Goal: Transaction & Acquisition: Purchase product/service

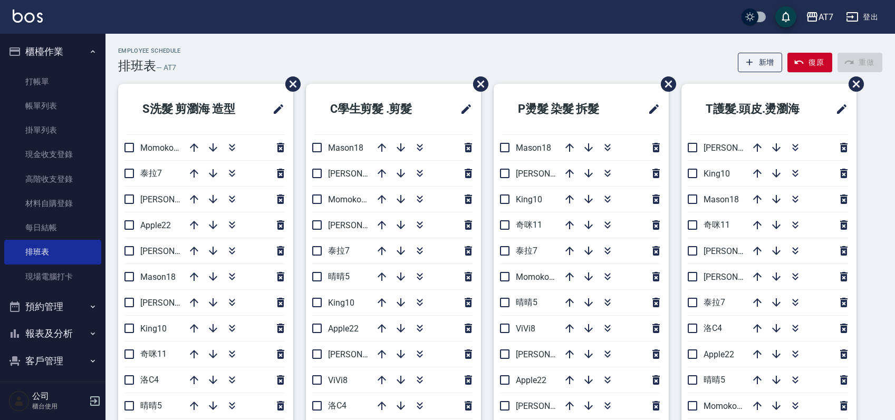
scroll to position [70, 0]
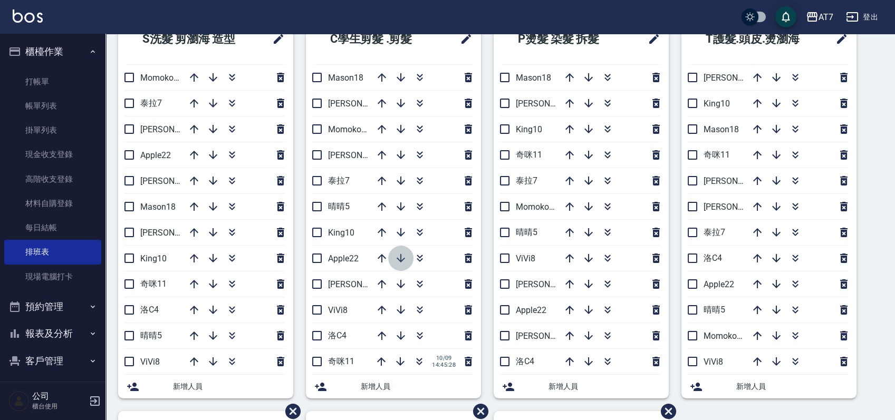
click at [400, 255] on icon "button" at bounding box center [400, 258] width 13 height 13
click at [48, 106] on link "帳單列表" at bounding box center [52, 106] width 97 height 24
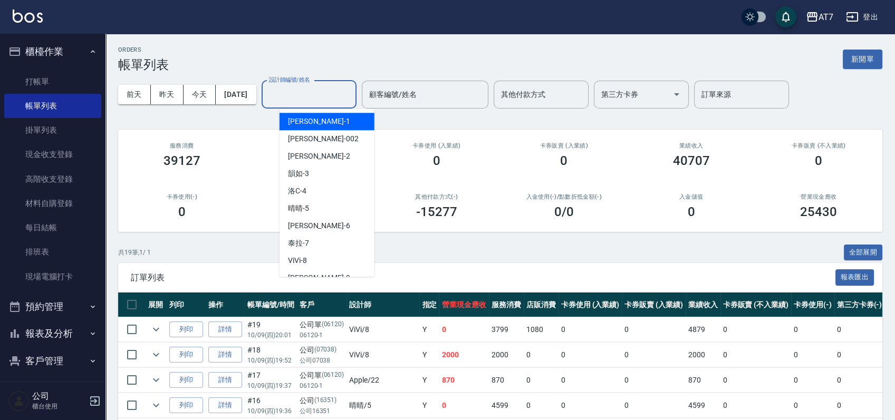
click at [343, 95] on input "設計師編號/姓名" at bounding box center [308, 94] width 85 height 18
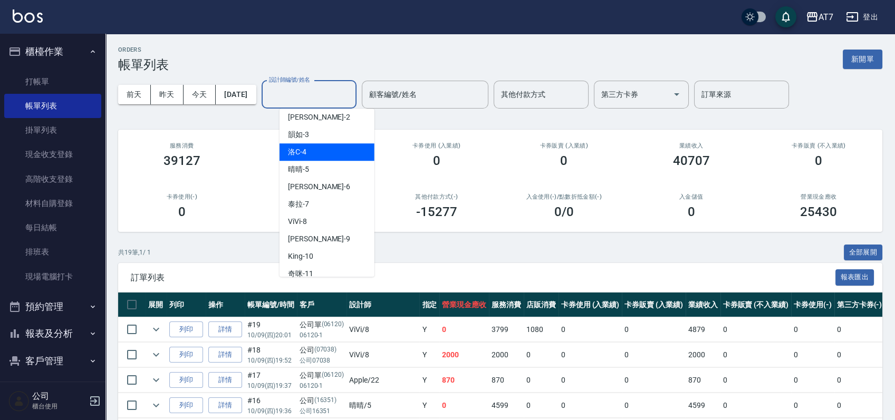
scroll to position [70, 0]
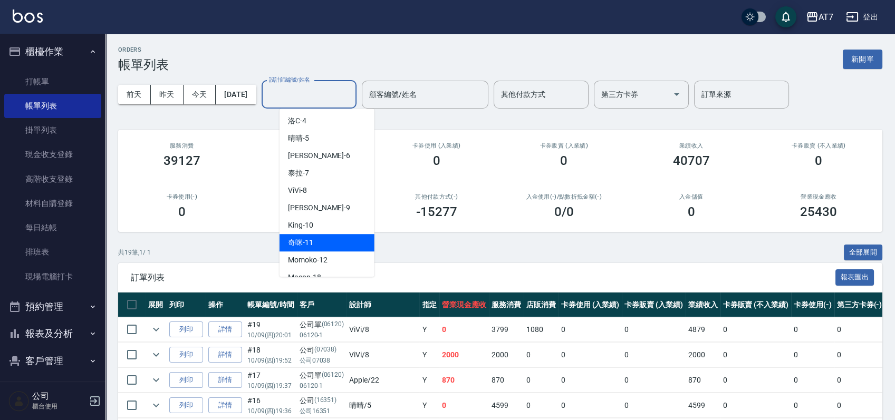
click at [338, 239] on div "奇咪 -11" at bounding box center [326, 242] width 95 height 17
type input "奇咪-11"
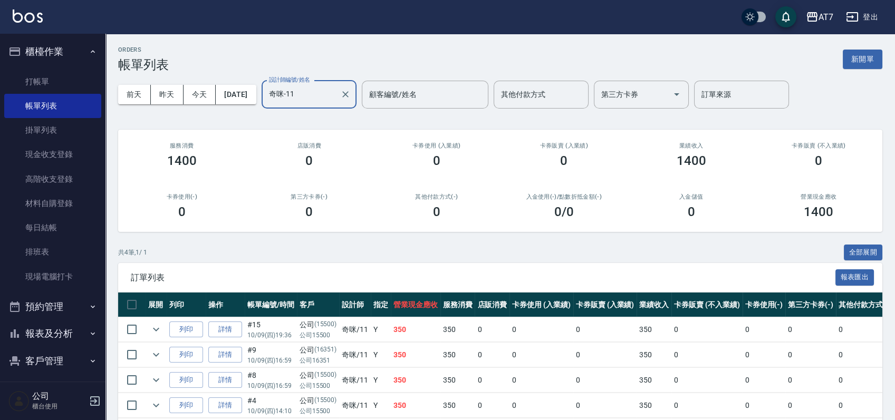
scroll to position [50, 0]
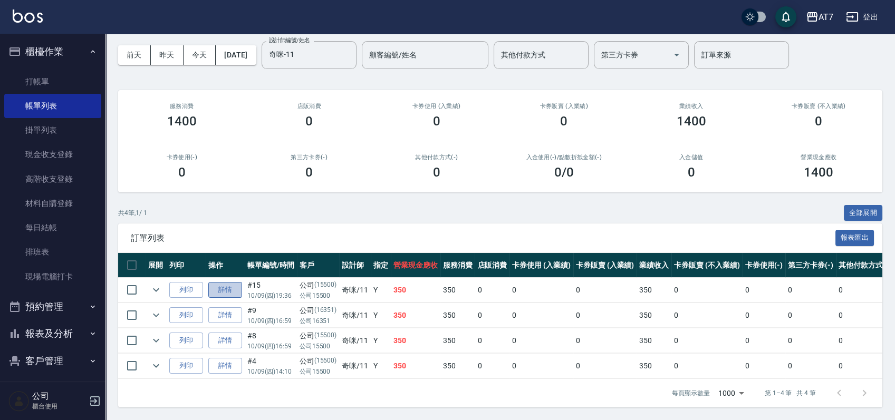
click at [229, 282] on link "詳情" at bounding box center [225, 290] width 34 height 16
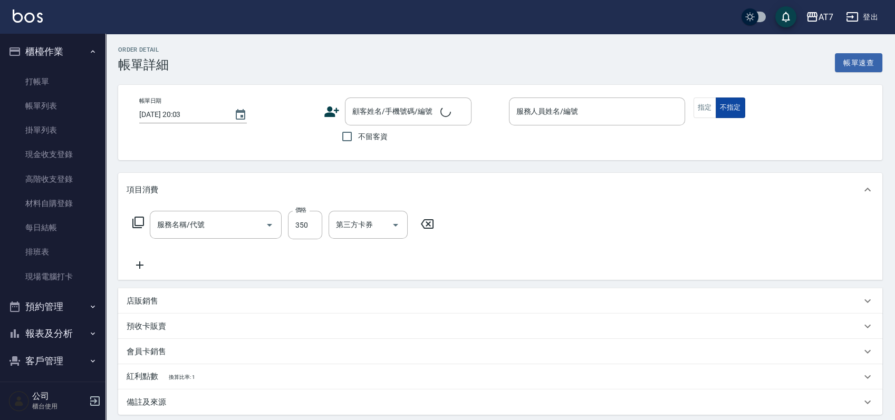
type input "2025/10/09 19:36"
type input "奇咪-11"
type input "30"
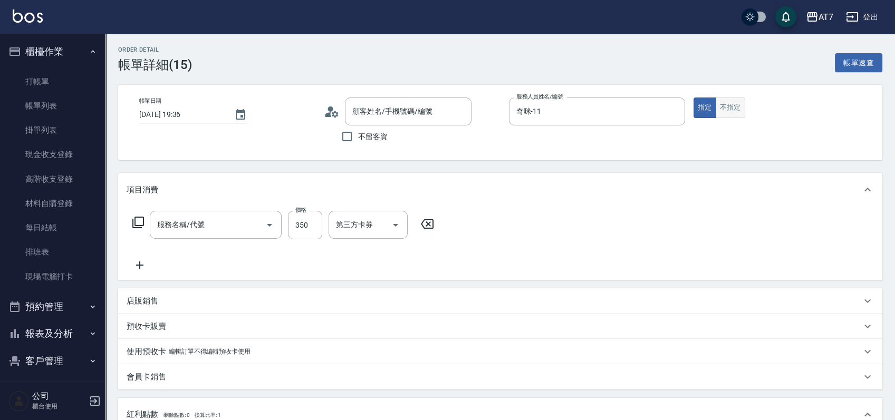
type input "剪髮(302)"
click at [732, 107] on button "不指定" at bounding box center [730, 108] width 30 height 21
type input "公司/公司15500/15500"
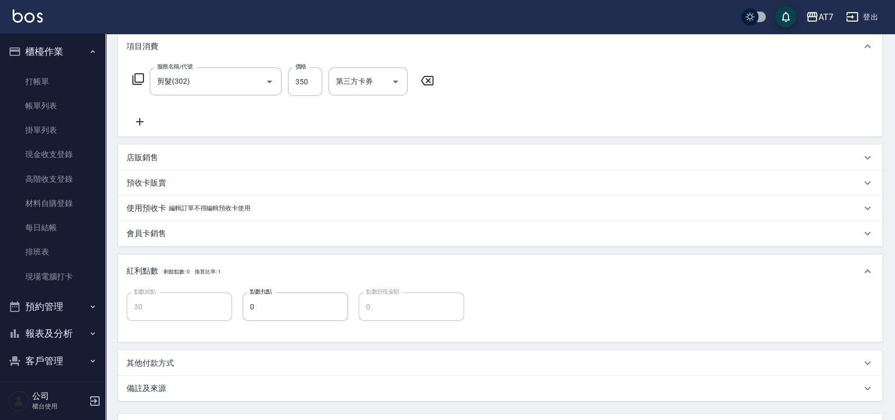
scroll to position [237, 0]
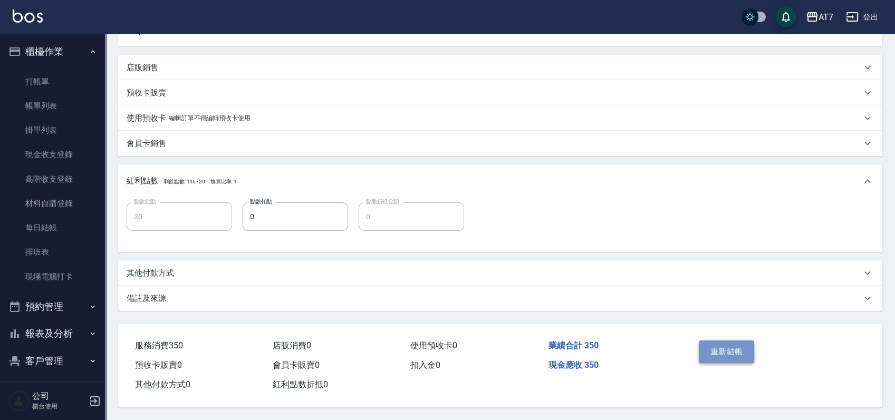
click at [724, 341] on button "重新結帳" at bounding box center [727, 352] width 56 height 22
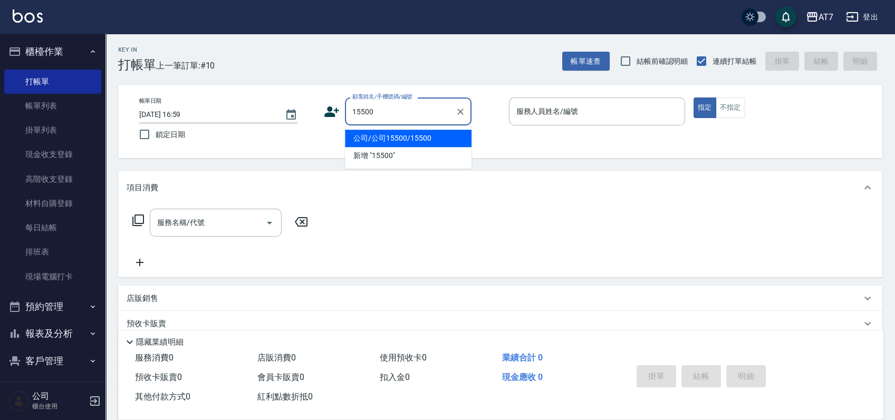
type input "15500"
type input "5"
type input "公司/公司15500/15500"
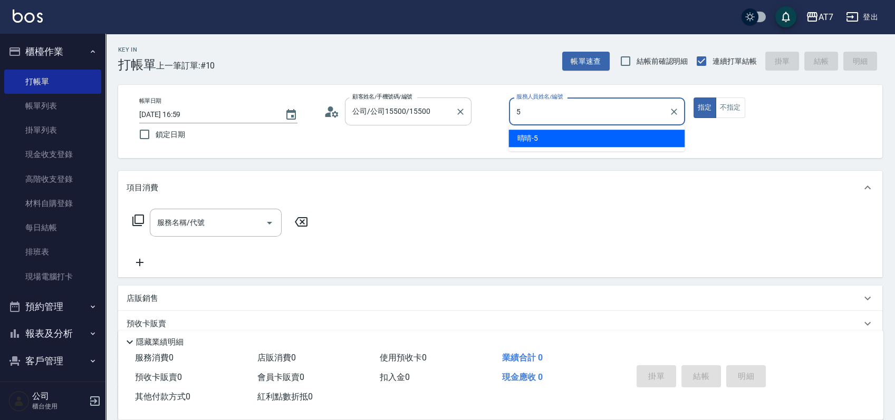
type input "晴晴-5"
type button "true"
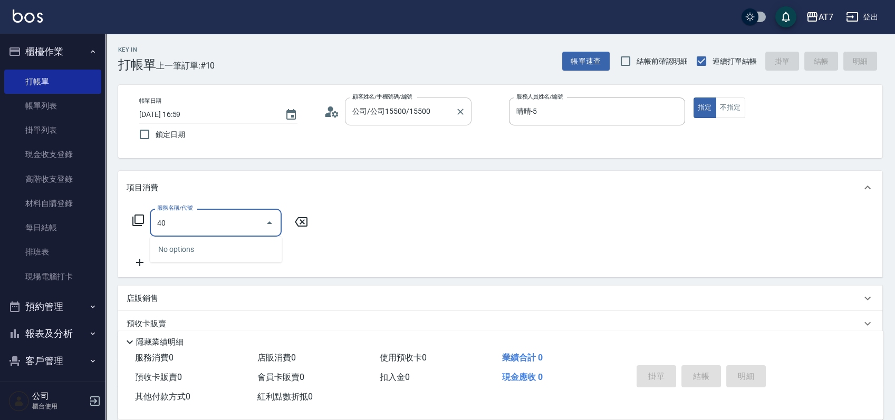
type input "400"
type input "150"
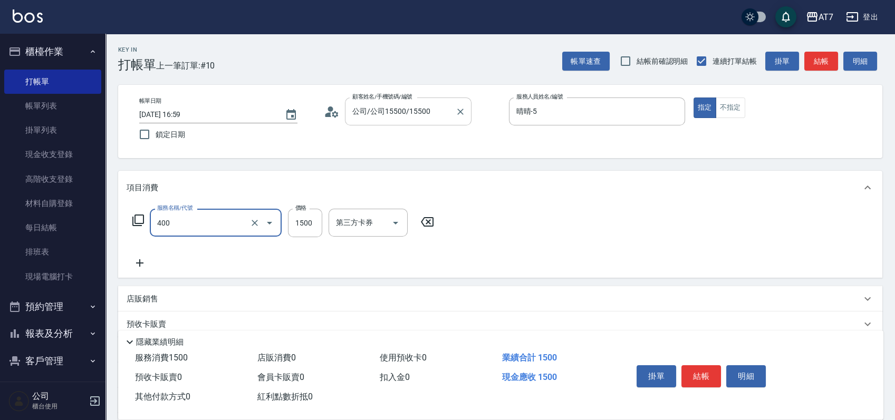
type input "染髮(400)"
type input "0"
type input "379"
type input "30"
type input "3799"
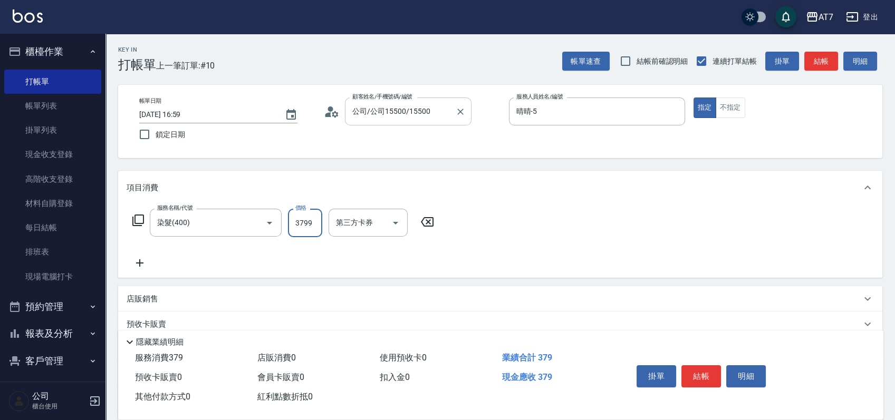
type input "370"
type input "3799"
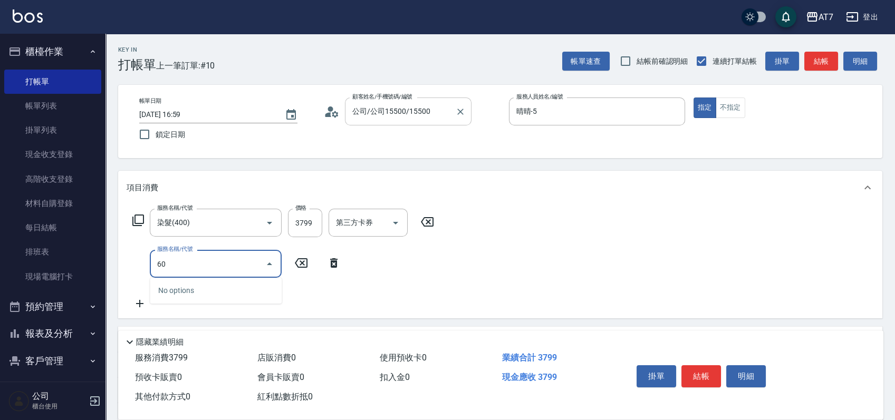
type input "608"
type input "570"
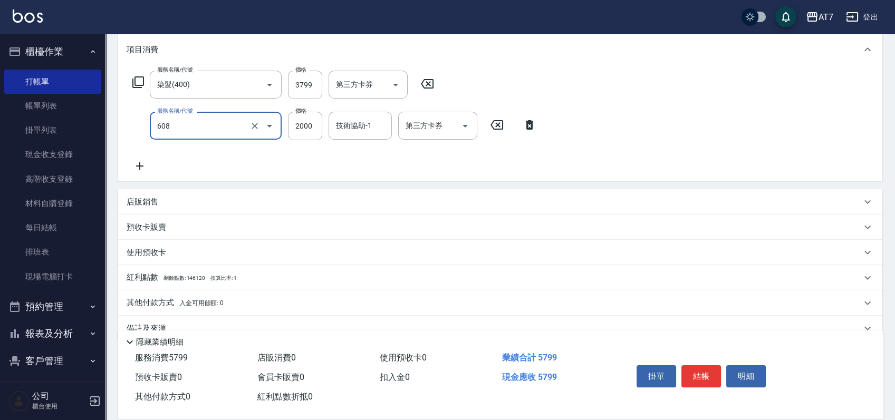
scroll to position [140, 0]
type input "鉑金護髮S（自領(608)"
click at [404, 305] on div "其他付款方式 入金可用餘額: 0" at bounding box center [494, 301] width 734 height 12
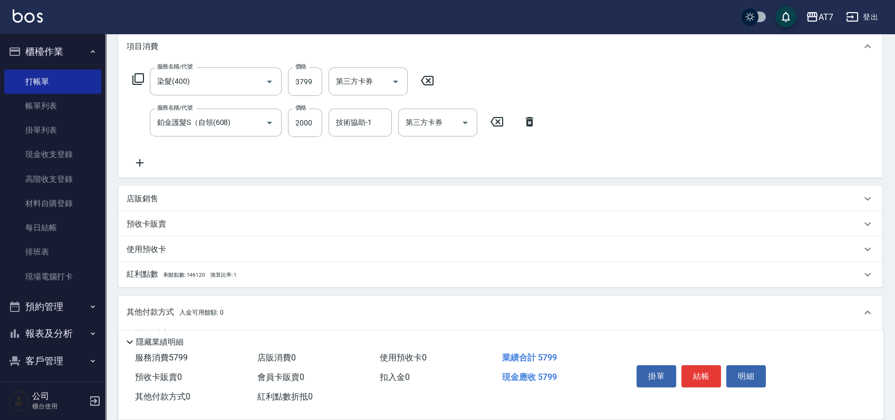
scroll to position [0, 0]
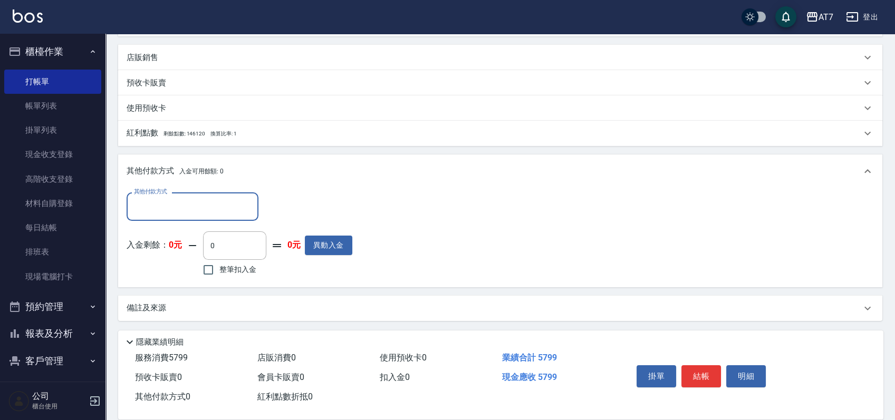
click at [194, 216] on div "其他付款方式" at bounding box center [193, 206] width 132 height 28
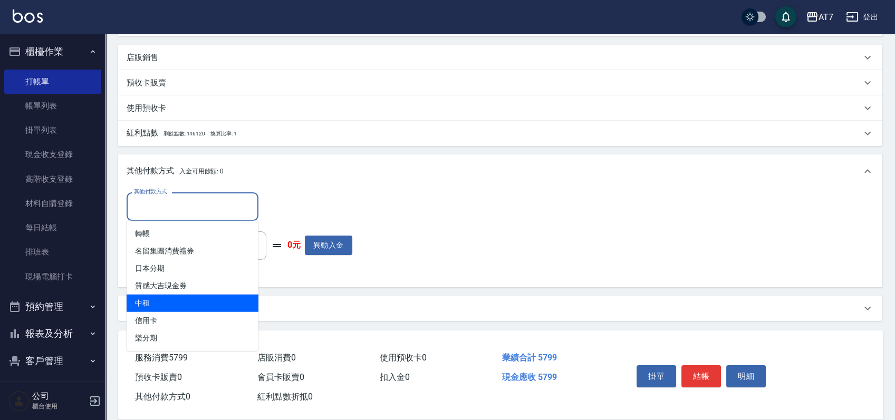
click at [182, 306] on span "中租" at bounding box center [193, 303] width 132 height 17
type input "中租"
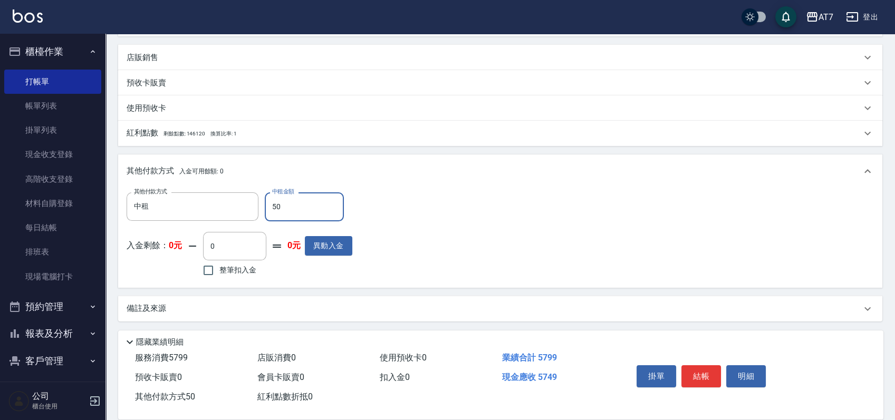
type input "570"
type input "520"
type input "5790"
type input "0"
type input "579"
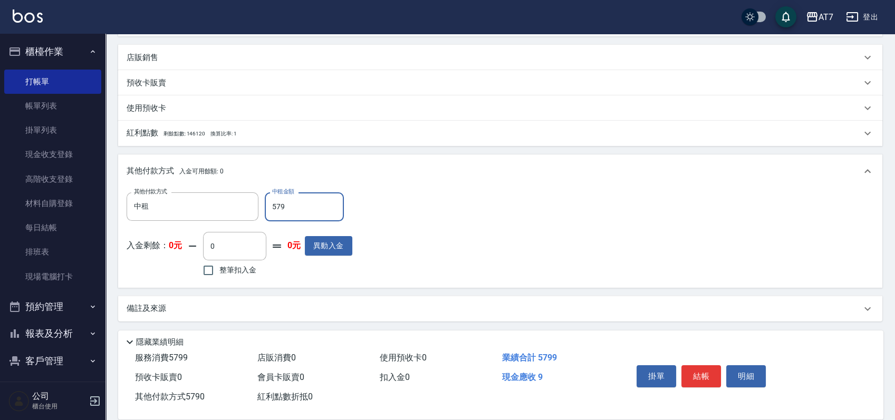
type input "520"
type input "5799"
type input "0"
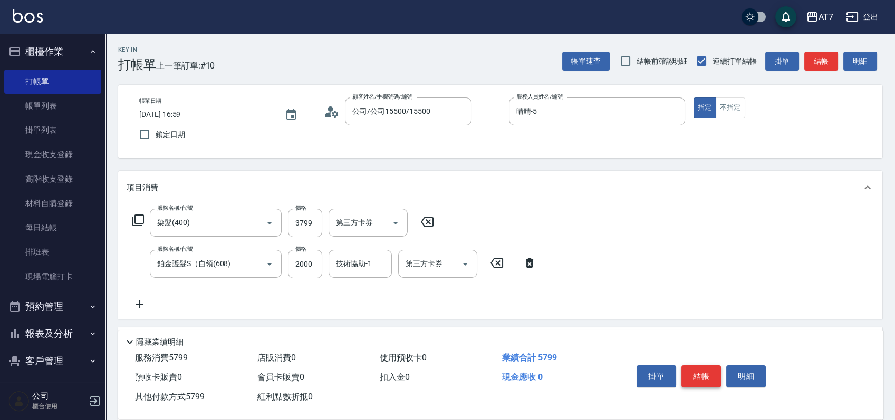
type input "5799"
click at [698, 370] on button "結帳" at bounding box center [701, 376] width 40 height 22
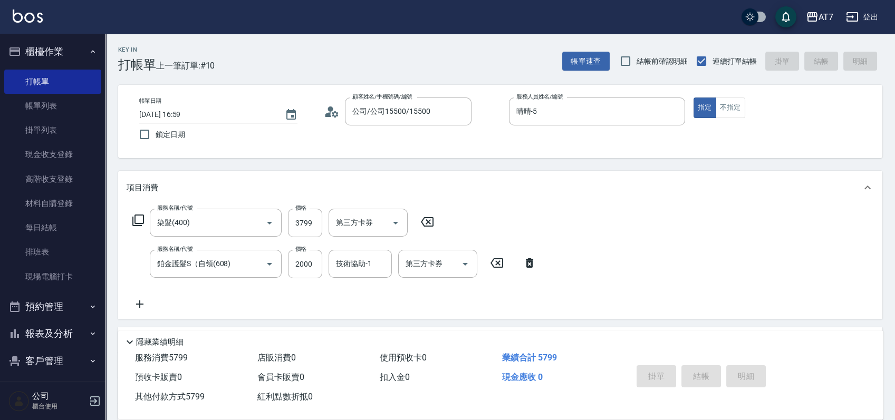
type input "2025/10/09 19:34"
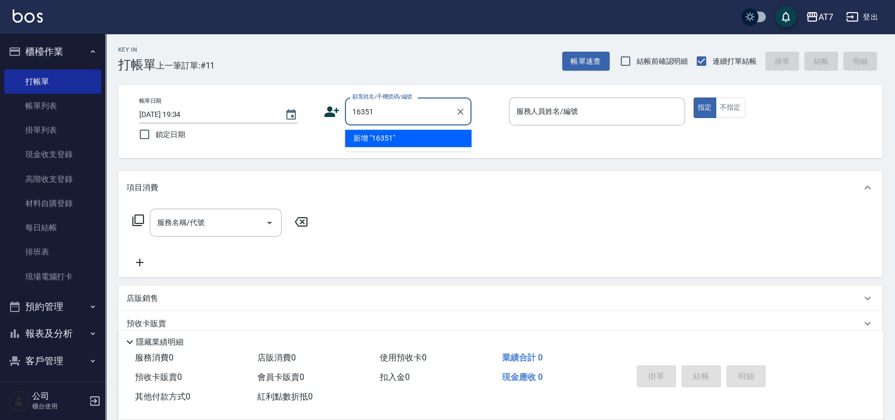
type input "16351"
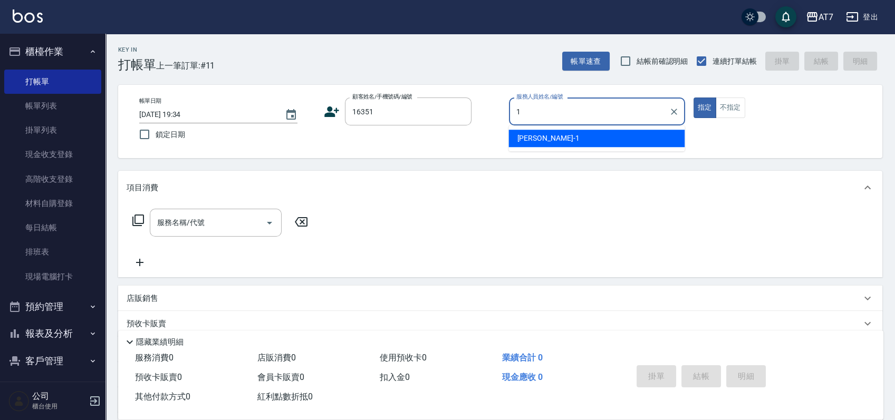
type input "米雪兒-1"
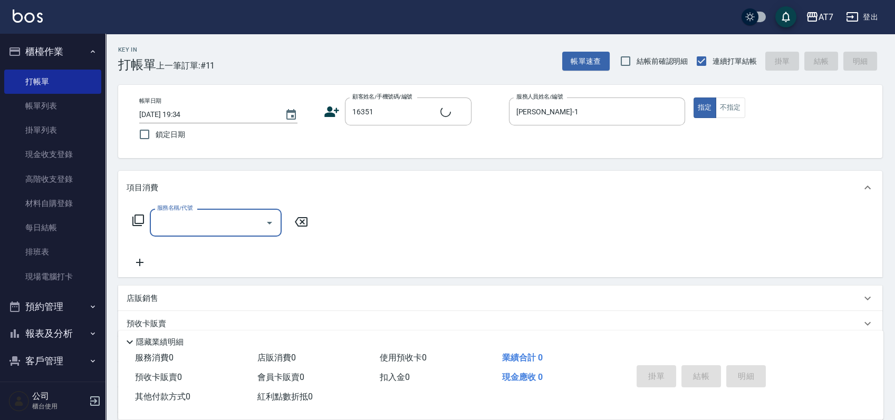
type input "公司/公司16351/16351"
type input "305"
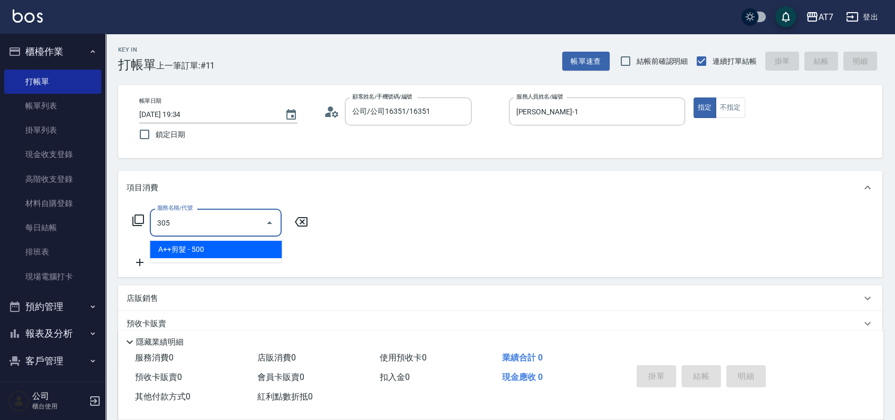
type input "50"
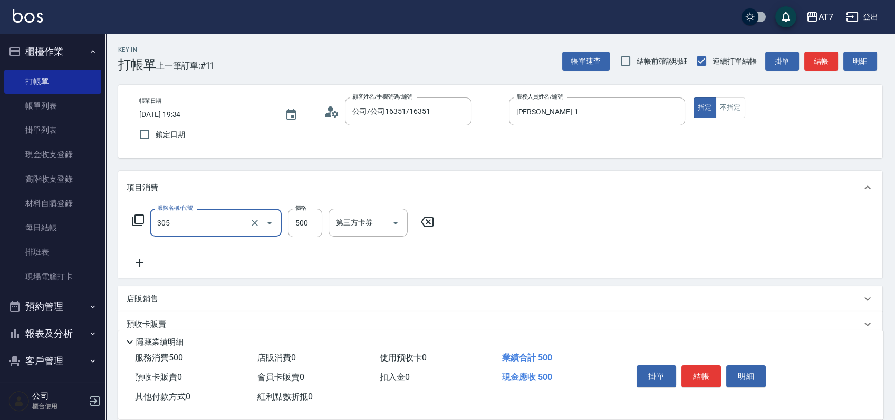
type input "A++剪髮(305)"
type input "6"
type input "0"
type input "650"
type input "60"
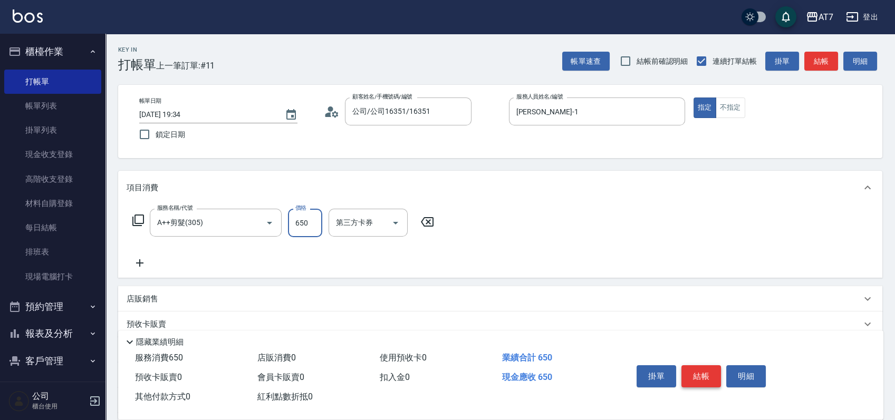
type input "650"
click at [695, 367] on button "結帳" at bounding box center [701, 376] width 40 height 22
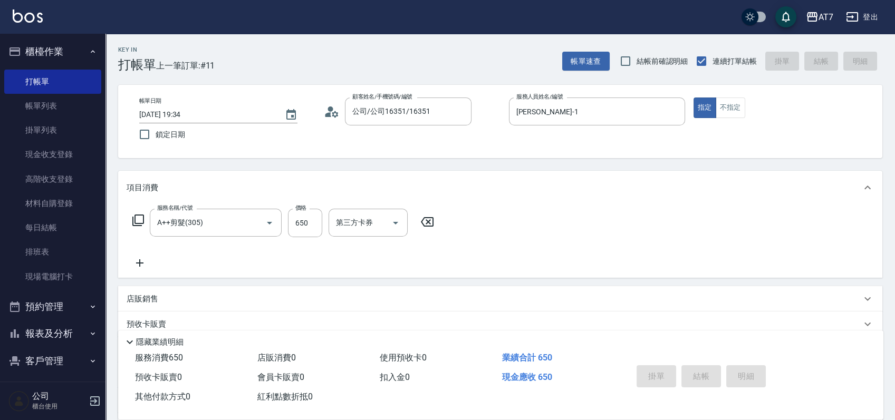
type input "0"
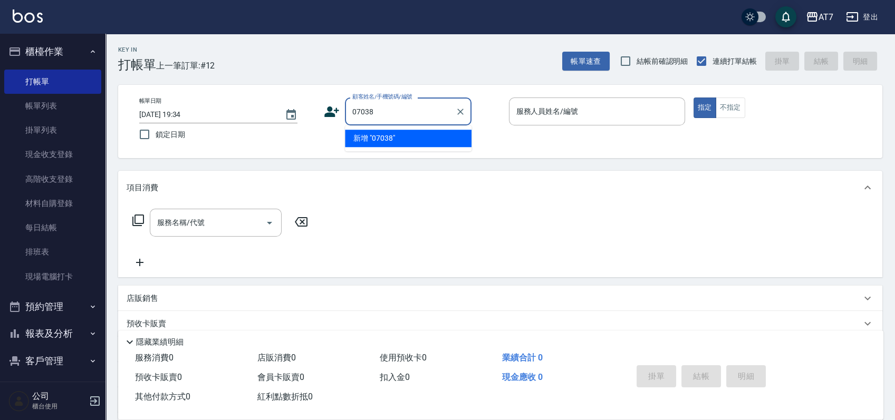
type input "07038"
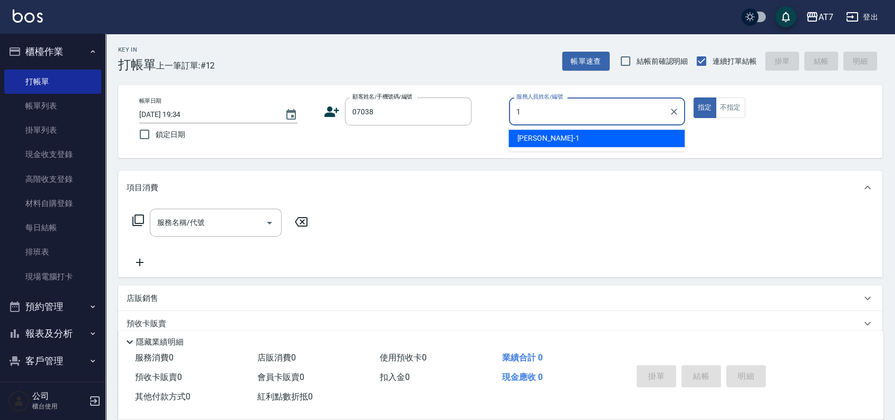
type input "米雪兒-1"
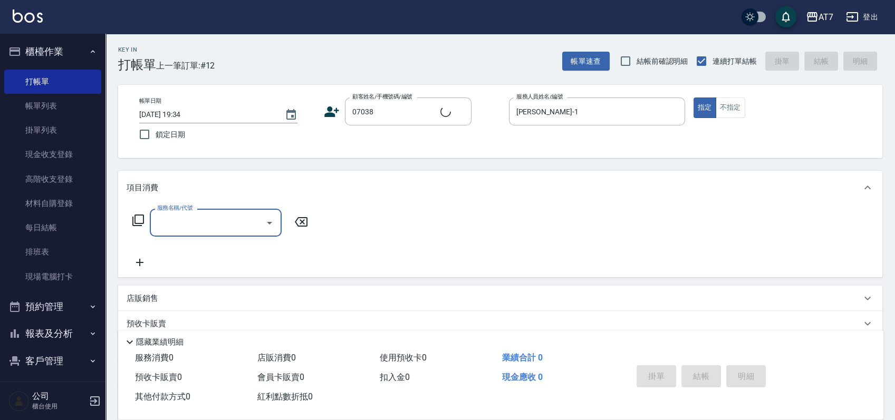
type input "公司/公司07038/07038"
type input "200"
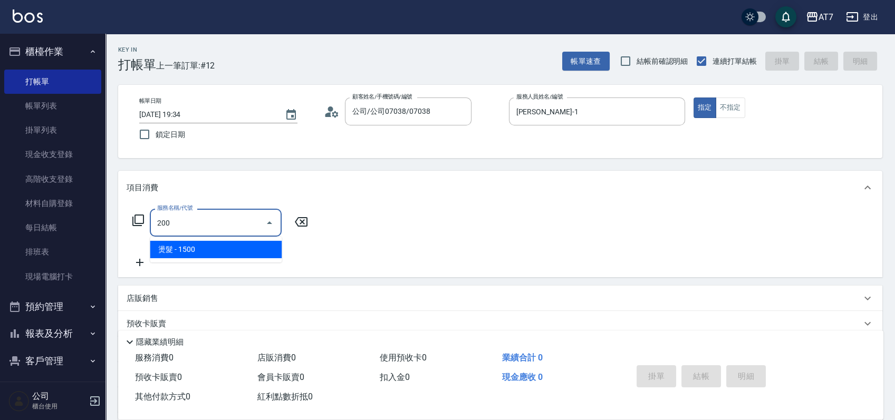
type input "150"
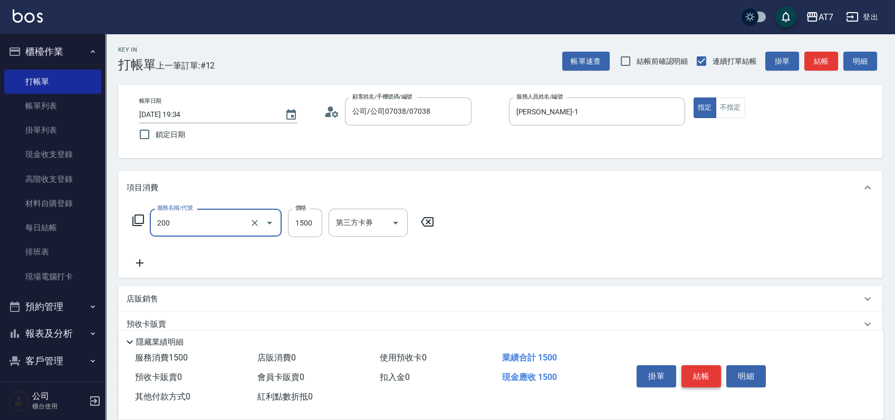
type input "燙髮(200)"
type input "3"
type input "0"
type input "340"
type input "30"
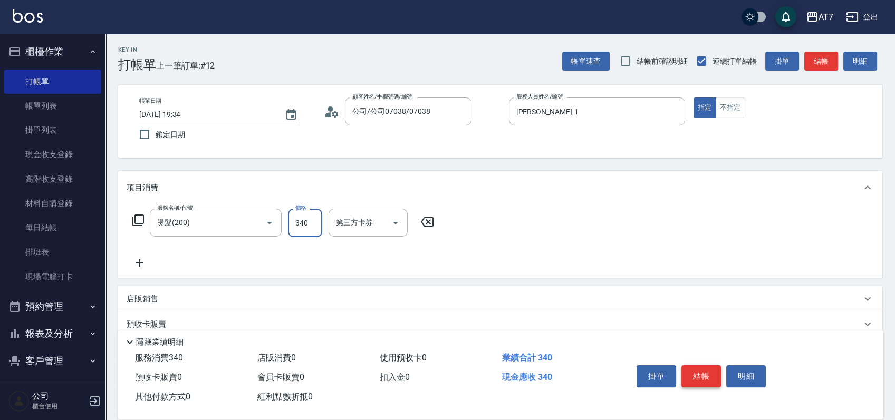
type input "3400"
type input "340"
type input "3400"
click at [707, 299] on div "店販銷售" at bounding box center [494, 299] width 734 height 11
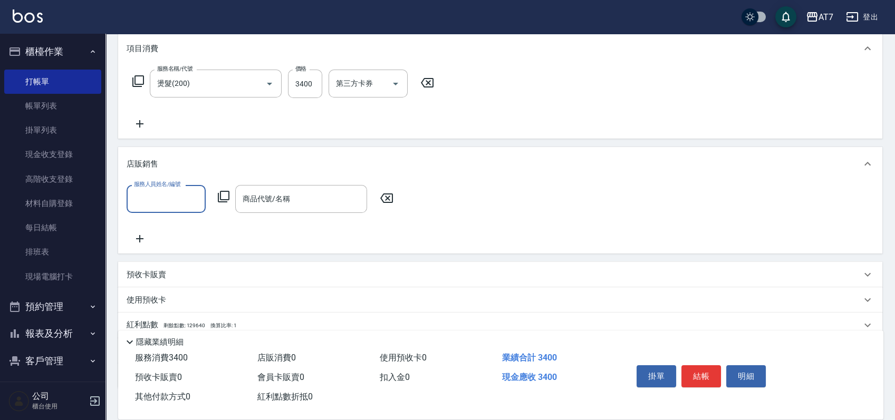
scroll to position [140, 0]
type input "米雪兒-1"
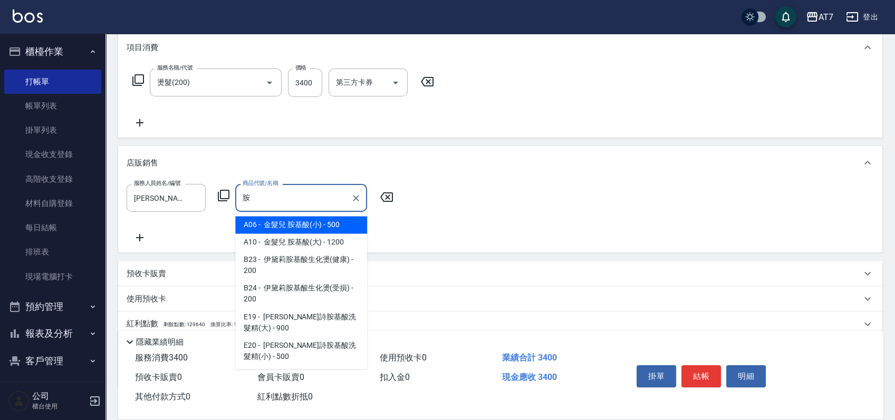
type input "金髮兒 胺基酸(小)"
type input "390"
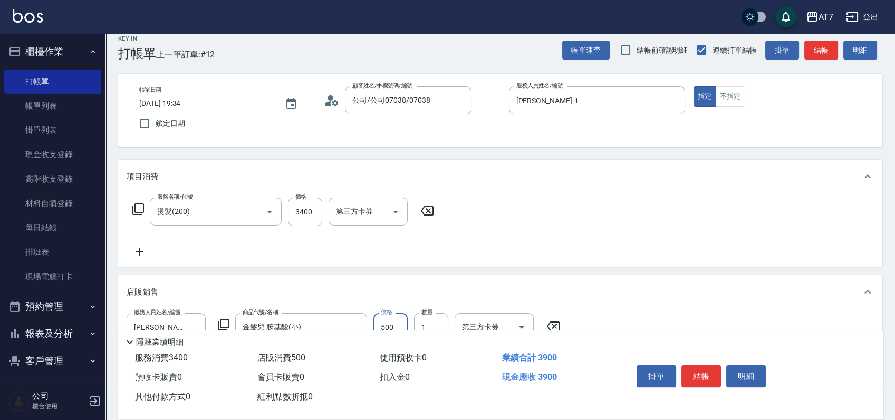
scroll to position [0, 0]
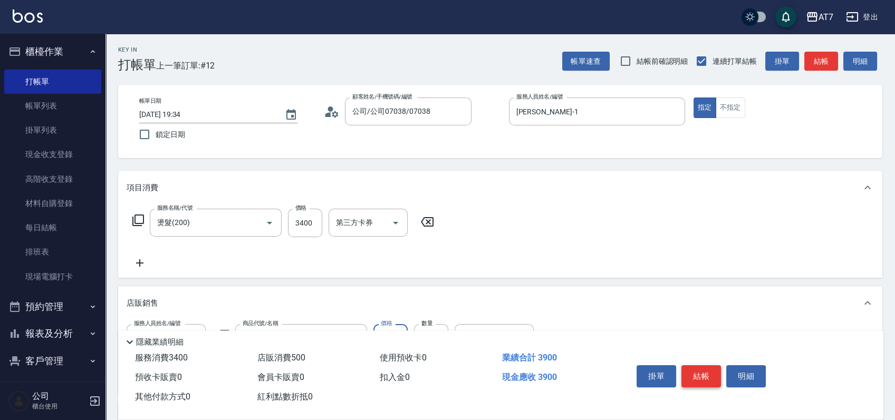
click at [703, 365] on button "結帳" at bounding box center [701, 376] width 40 height 22
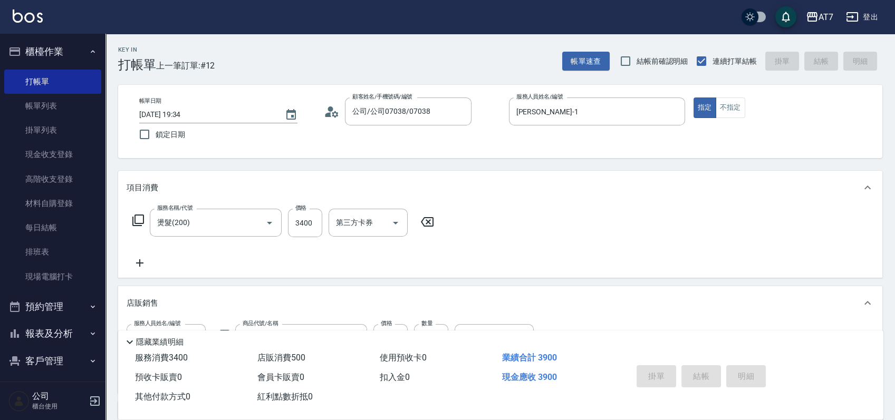
type input "2025/10/09 19:35"
type input "0"
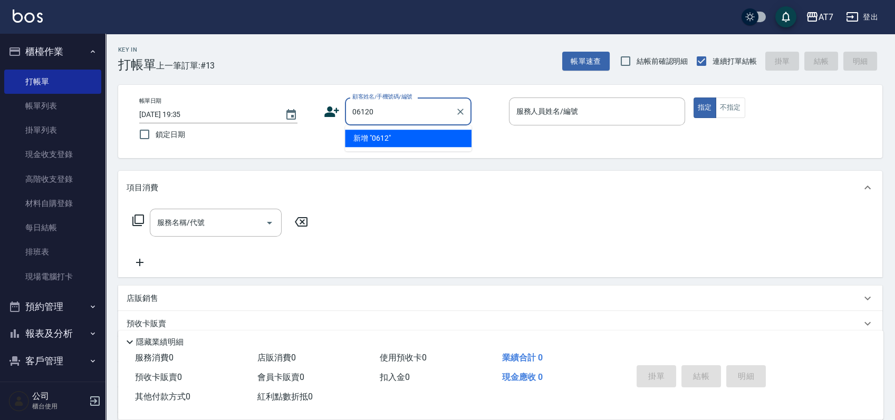
type input "06120"
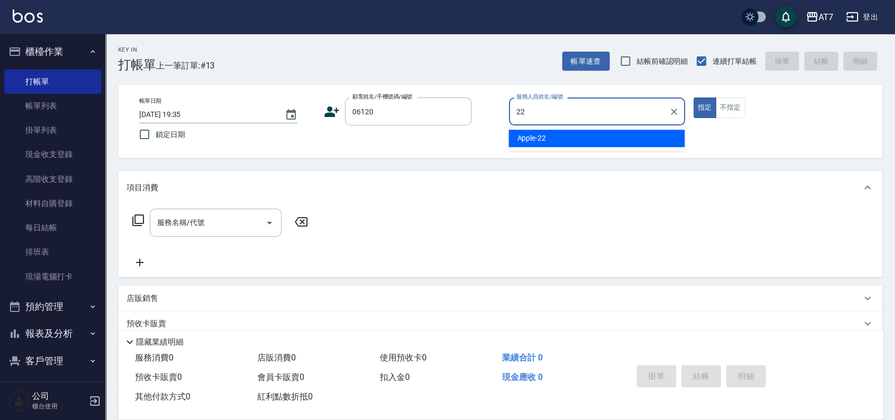
type input "Apple-22"
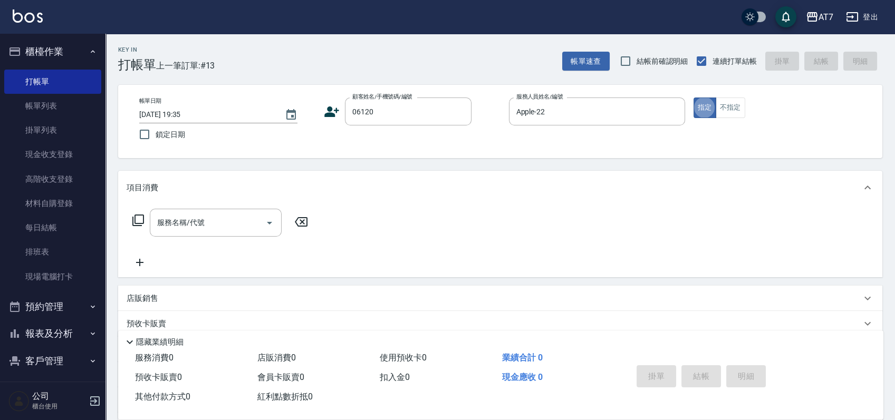
type input "公司單/06120-1/06120"
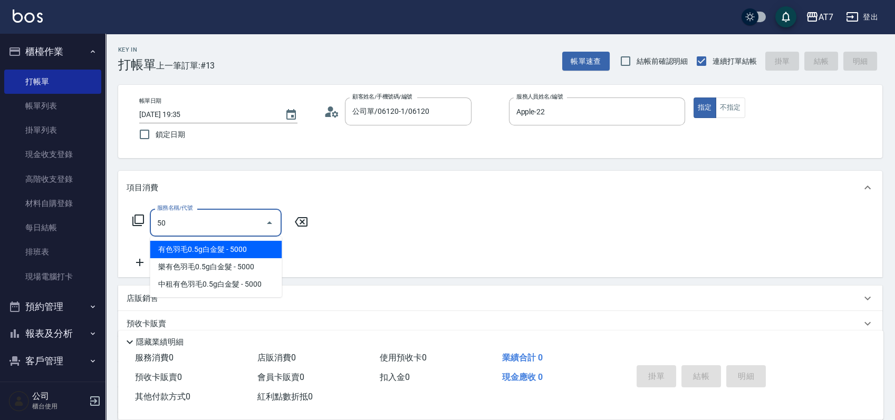
type input "500"
type input "30"
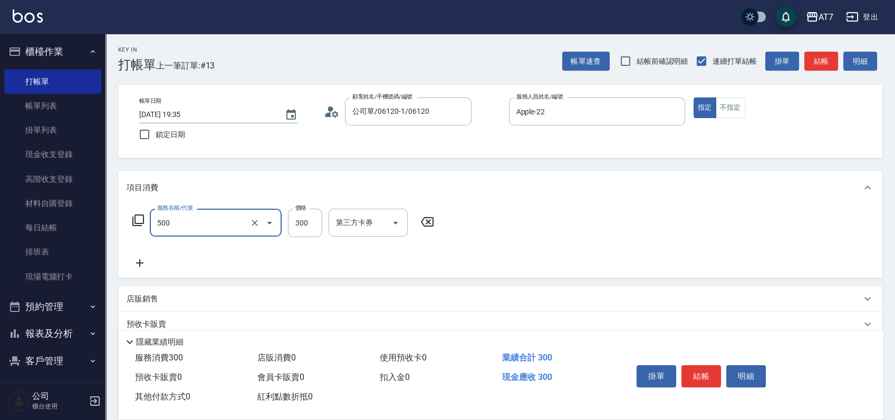
type input "洗髮(500)"
type input "2"
type input "0"
type input "25"
type input "20"
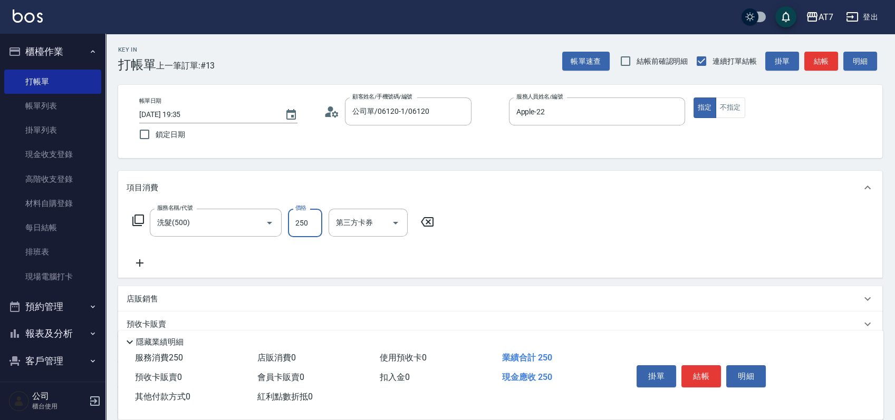
type input "250"
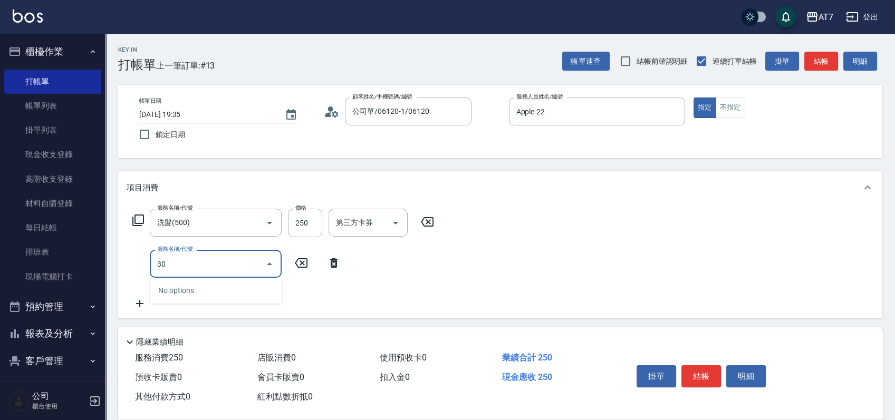
type input "302"
type input "60"
type input "剪髮(302)"
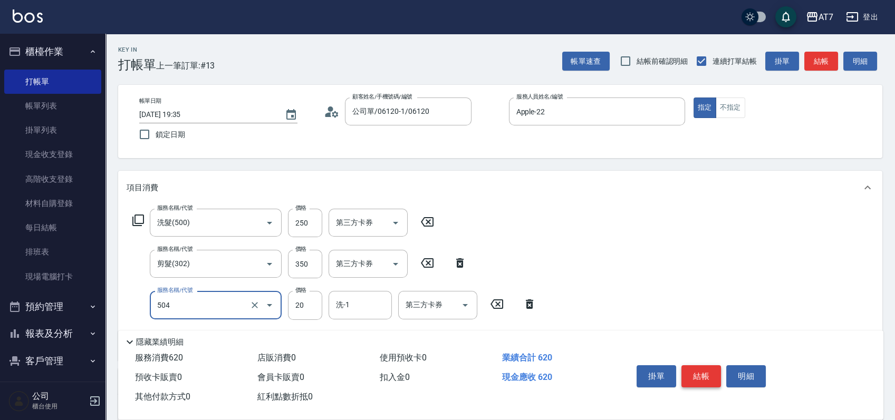
type input "潤絲(504)"
click at [698, 368] on button "結帳" at bounding box center [701, 376] width 40 height 22
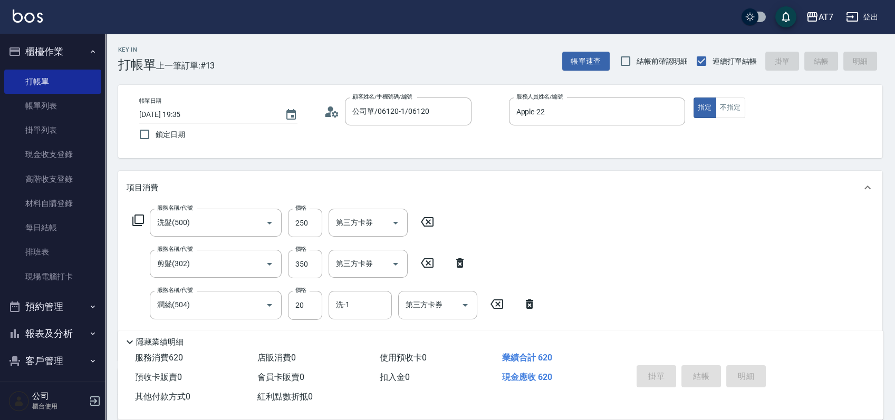
type input "2025/10/09 19:36"
type input "0"
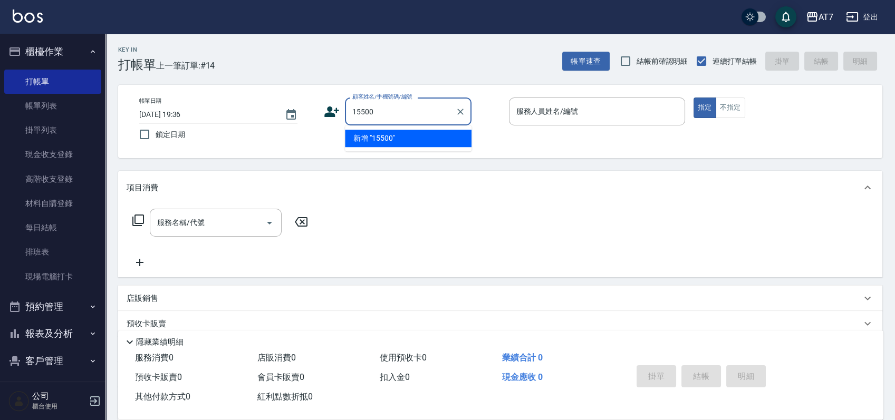
type input "15500"
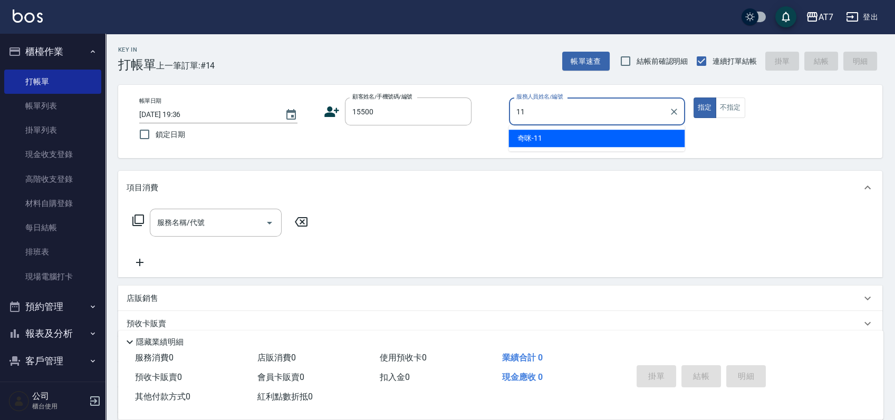
type input "奇咪-11"
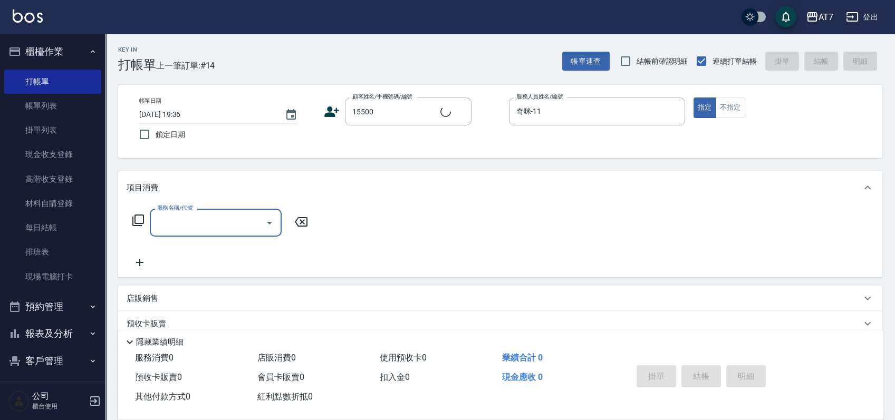
type input "3"
type input "公司/公司15500/15500"
type input "302"
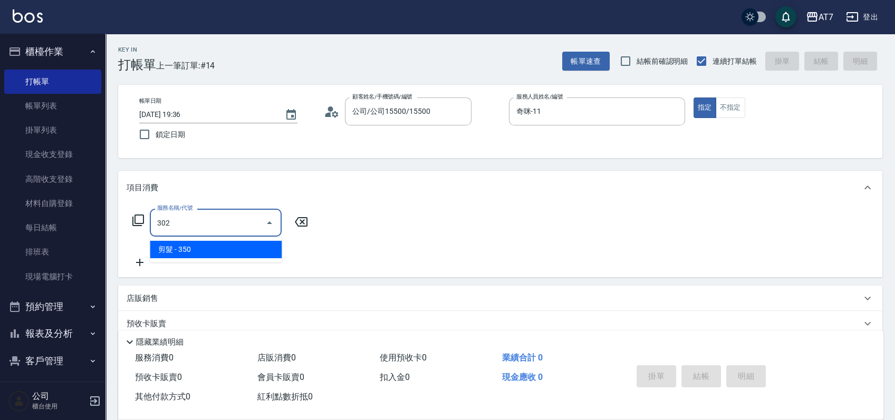
type input "30"
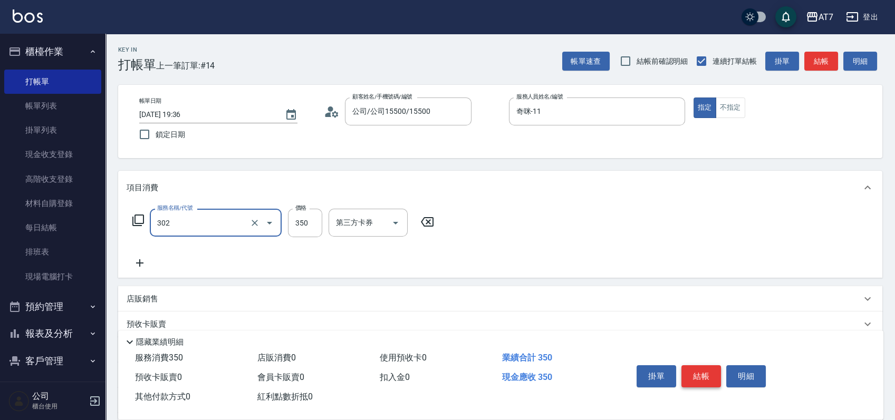
type input "剪髮(302)"
click at [700, 379] on button "結帳" at bounding box center [701, 376] width 40 height 22
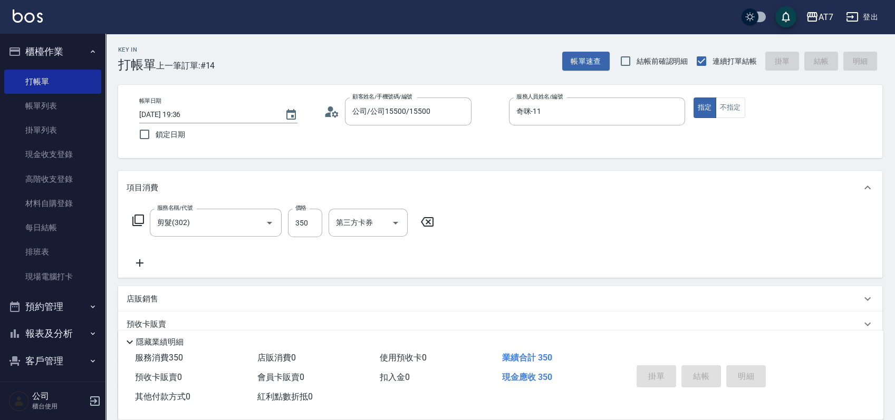
type input "0"
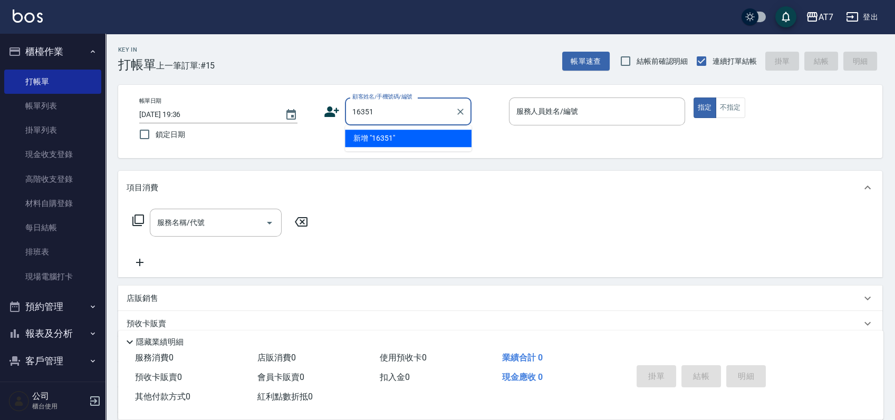
type input "16351"
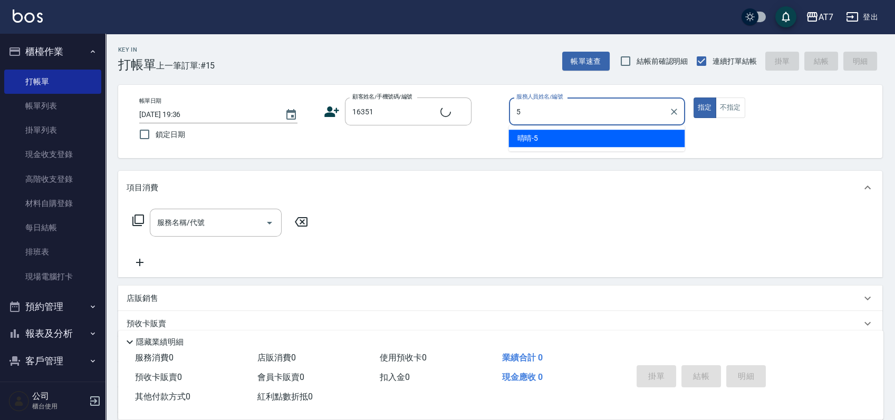
type input "5"
type input "公司/公司16351/16351"
type input "晴晴-5"
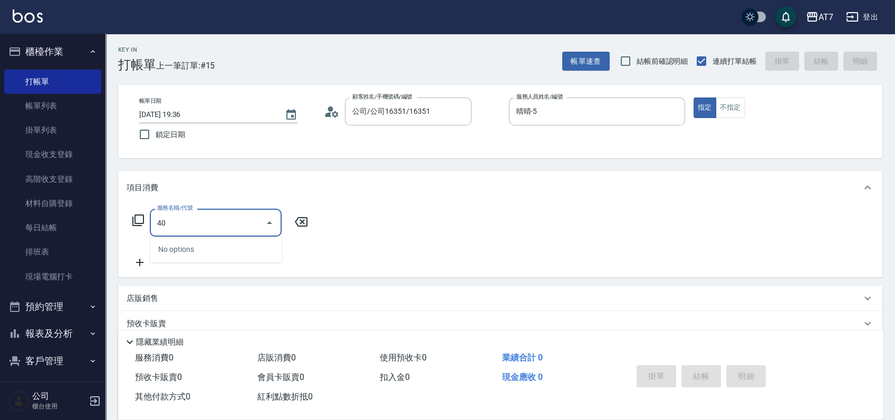
type input "400"
type input "150"
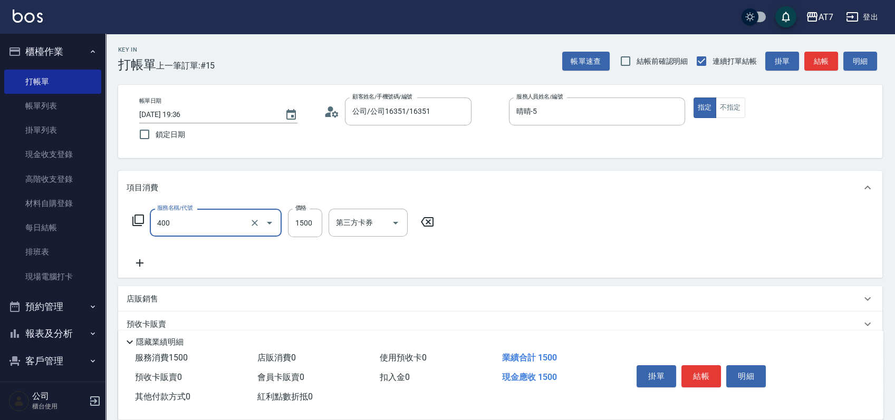
type input "染髮(400)"
type input "2"
type input "0"
type input "259"
type input "20"
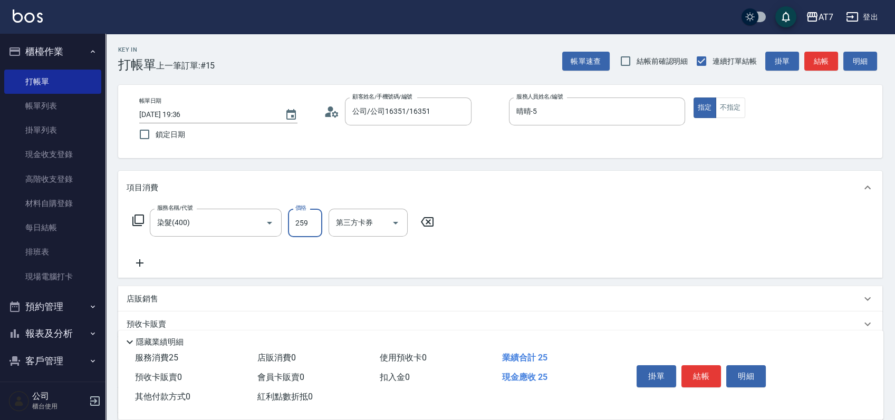
type input "2599"
type input "250"
type input "2599"
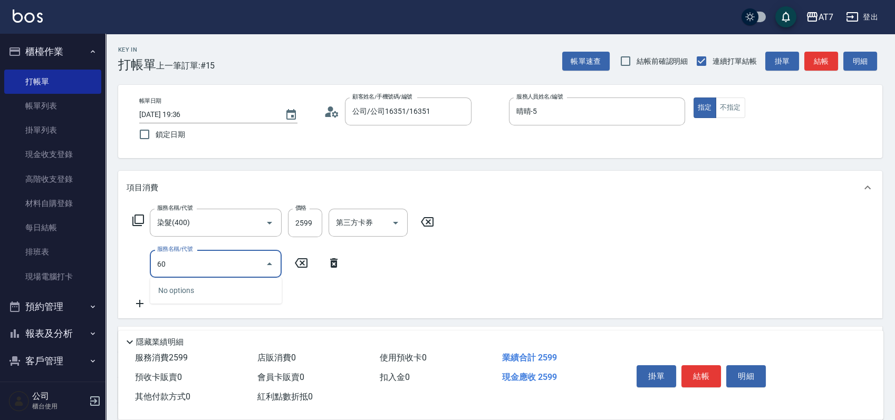
type input "608"
type input "450"
type input "鉑金護髮S（自領(608)"
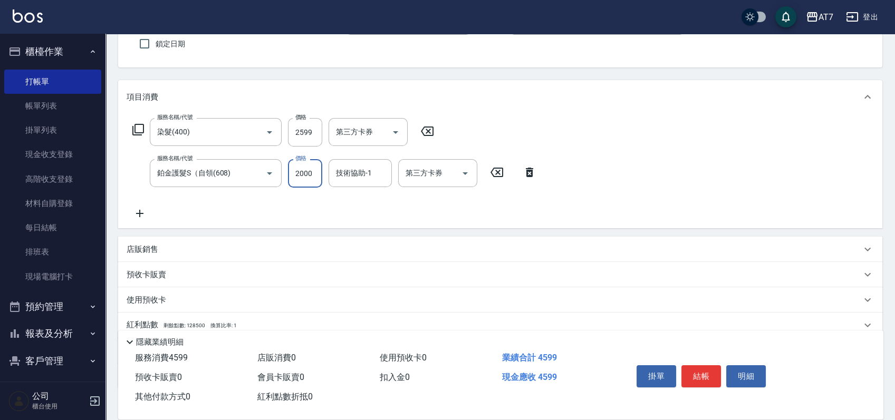
scroll to position [159, 0]
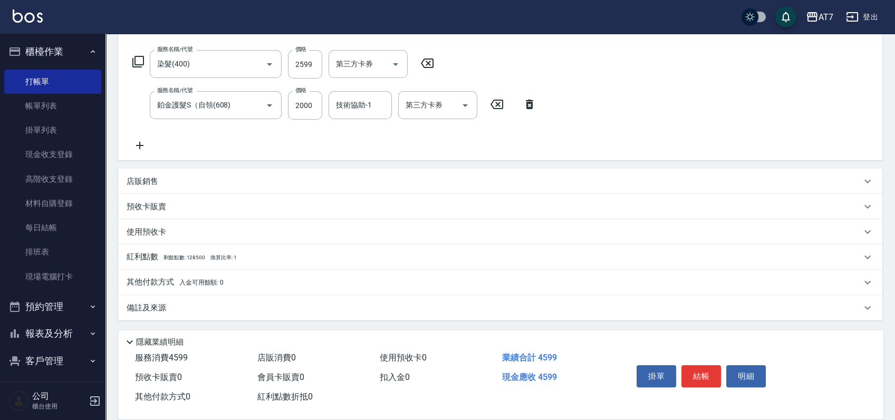
click at [325, 283] on div "其他付款方式 入金可用餘額: 0" at bounding box center [494, 283] width 734 height 12
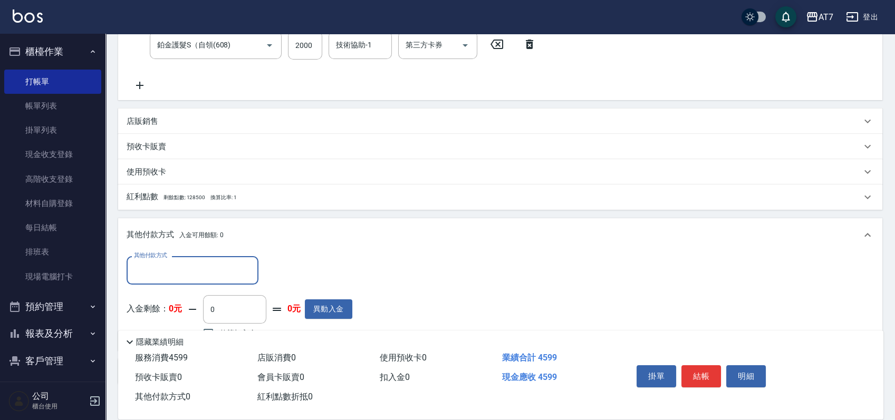
scroll to position [277, 0]
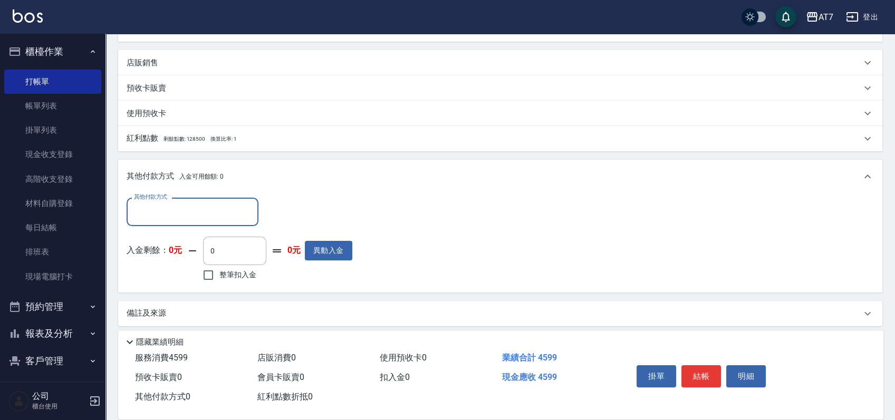
click at [182, 210] on input "其他付款方式" at bounding box center [192, 211] width 122 height 18
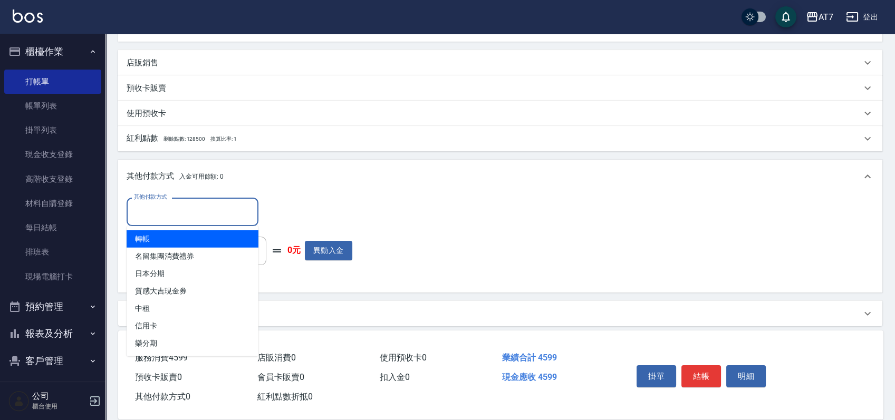
click at [169, 244] on span "轉帳" at bounding box center [193, 238] width 132 height 17
type input "轉帳"
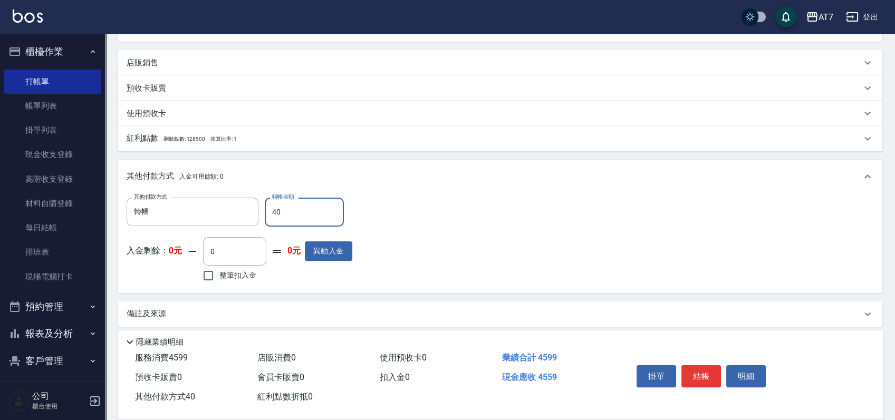
type input "450"
type input "410"
type input "4590"
type input "0"
type input "459"
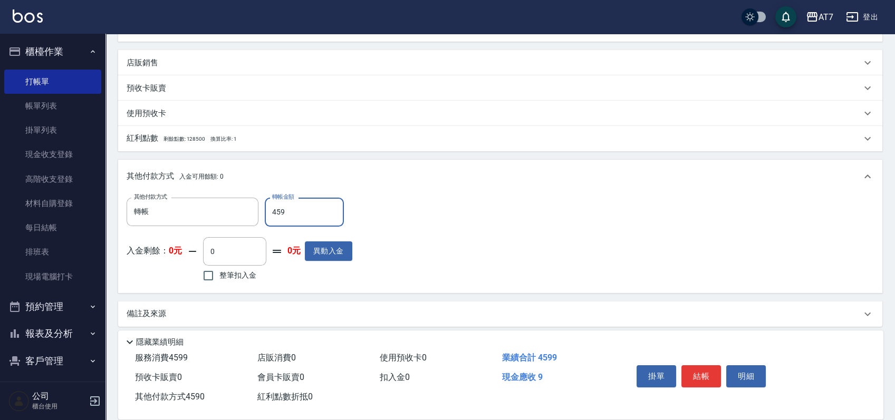
type input "410"
type input "4599"
type input "0"
type input "4599"
click at [691, 374] on button "結帳" at bounding box center [701, 376] width 40 height 22
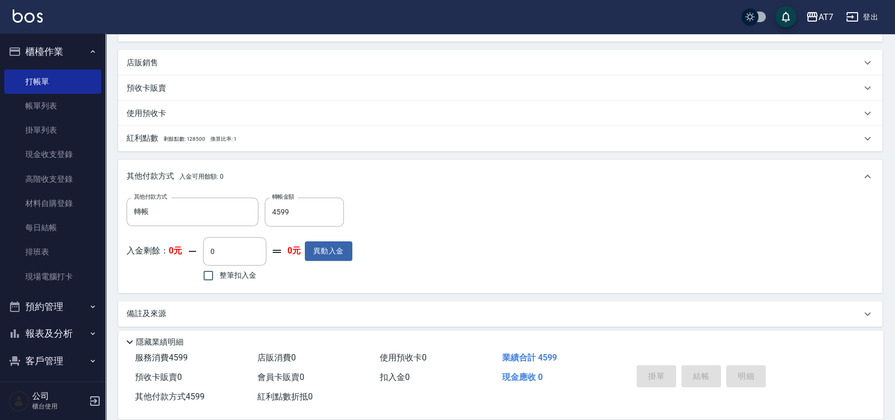
type input "2025/10/09 19:37"
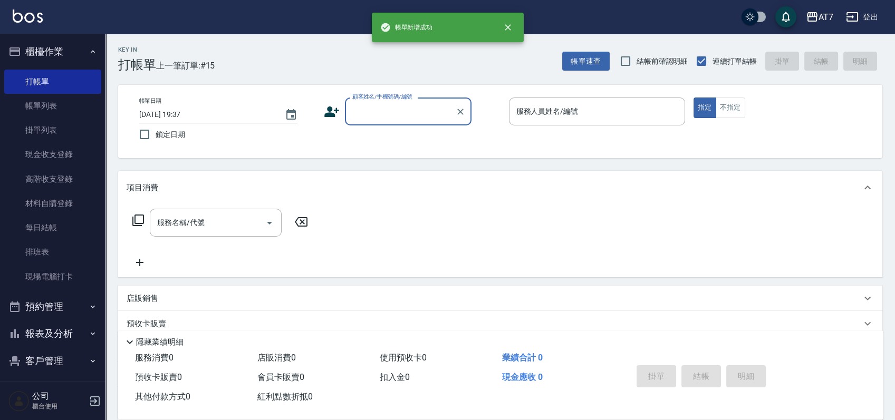
scroll to position [0, 0]
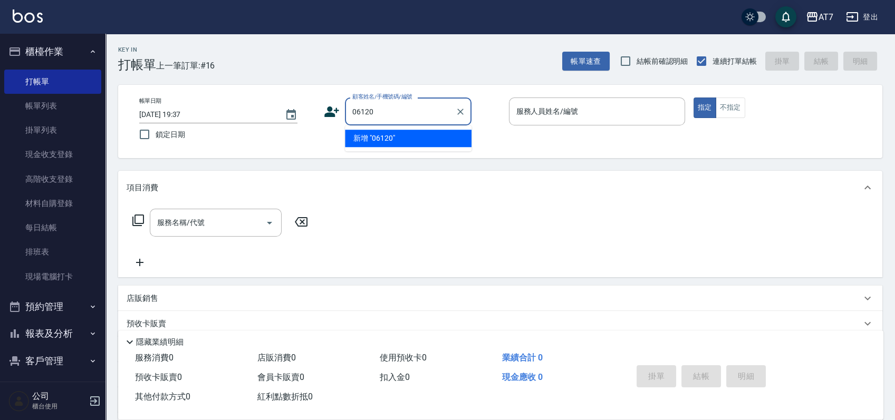
type input "06120"
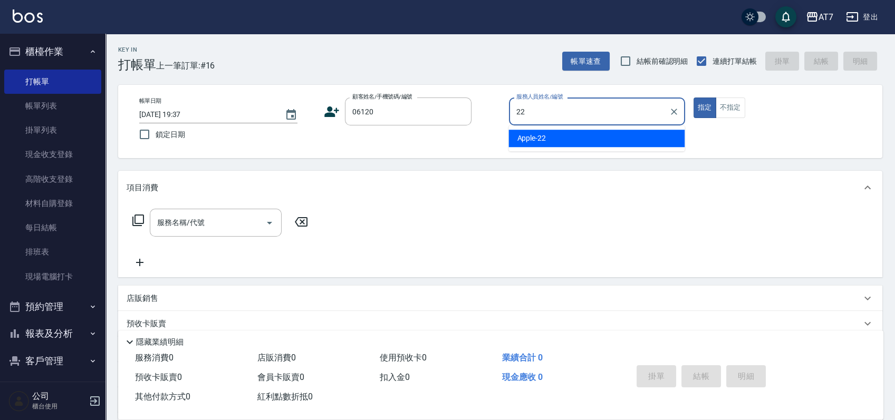
type input "Apple-22"
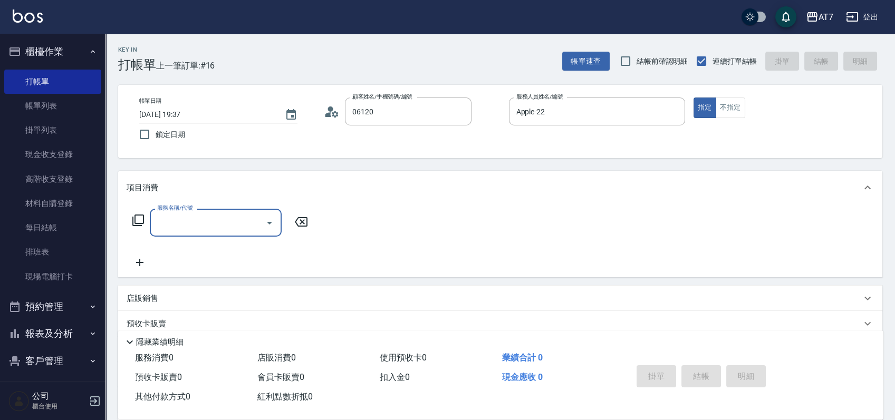
type input "公司單/06120-1/06120"
type input "800"
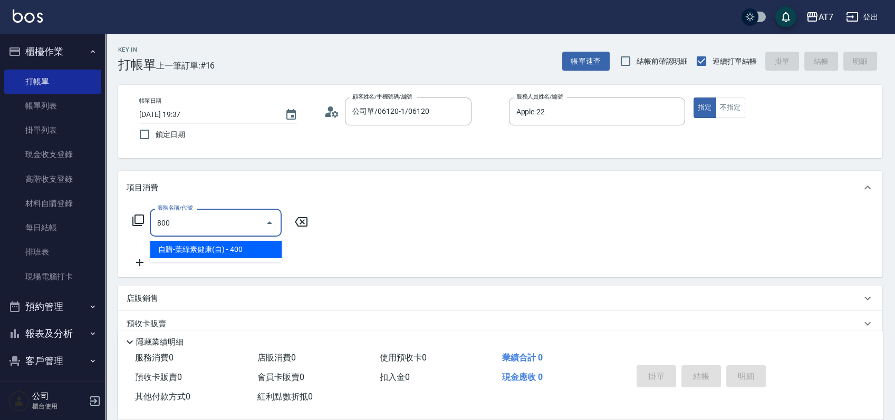
type input "40"
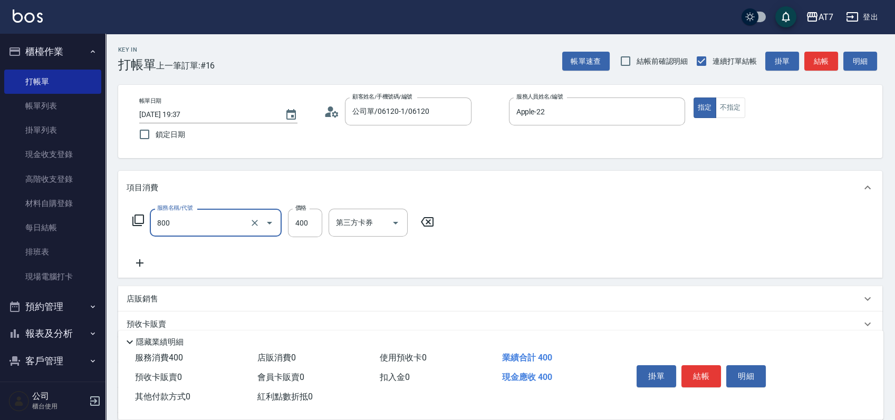
type input "自購-葉綠素健康(自)(800)"
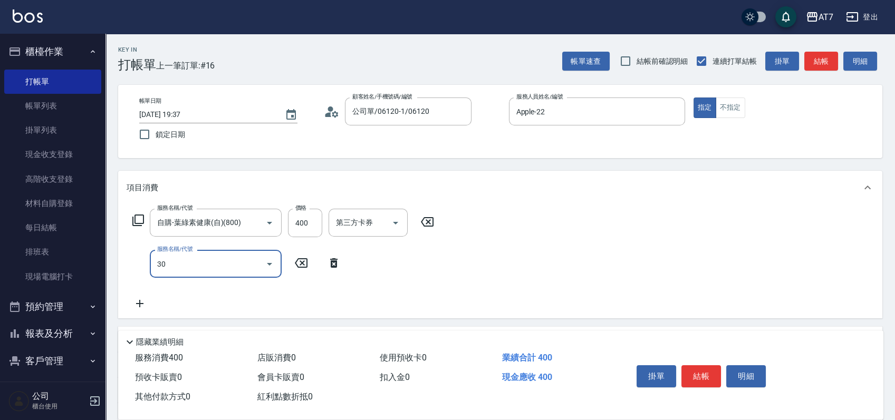
type input "302"
type input "70"
type input "剪髮(302)"
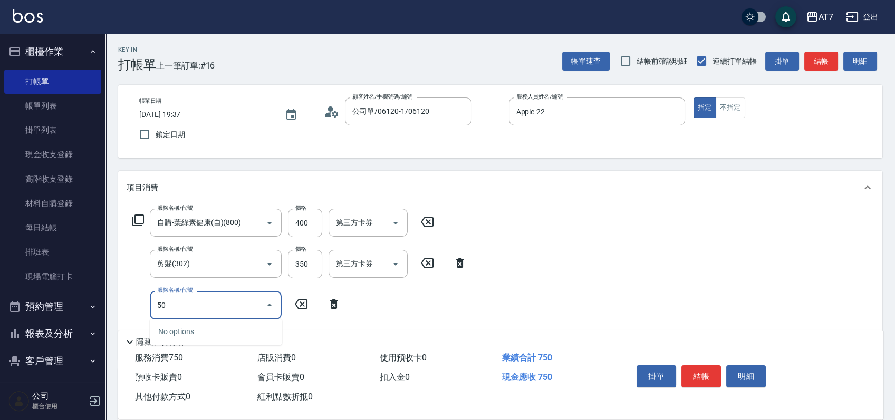
type input "502"
type input "80"
type input "瞬間護髮(502)"
type input "1"
type input "70"
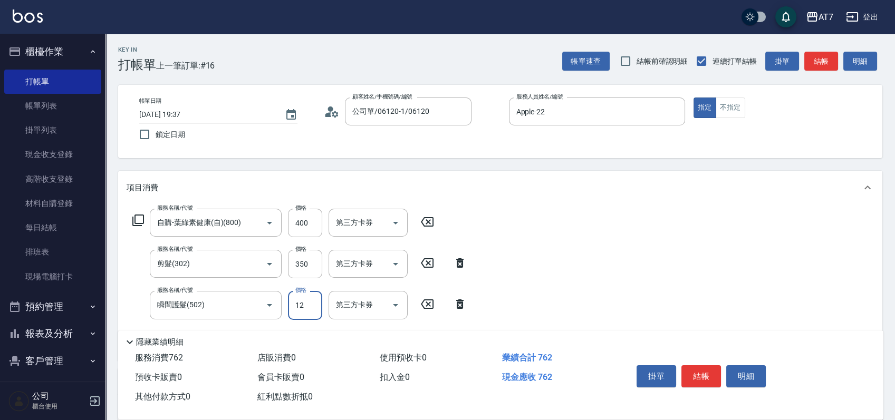
type input "120"
type input "80"
type input "120"
click at [689, 371] on button "結帳" at bounding box center [701, 376] width 40 height 22
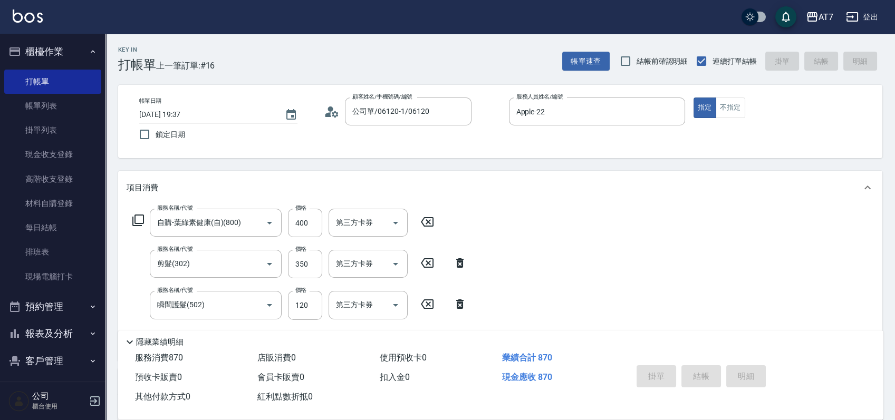
type input "2025/10/09 19:52"
type input "0"
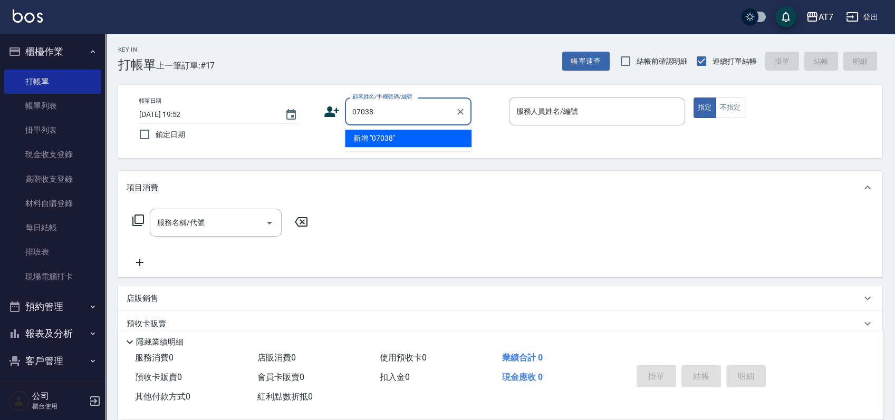
type input "07038"
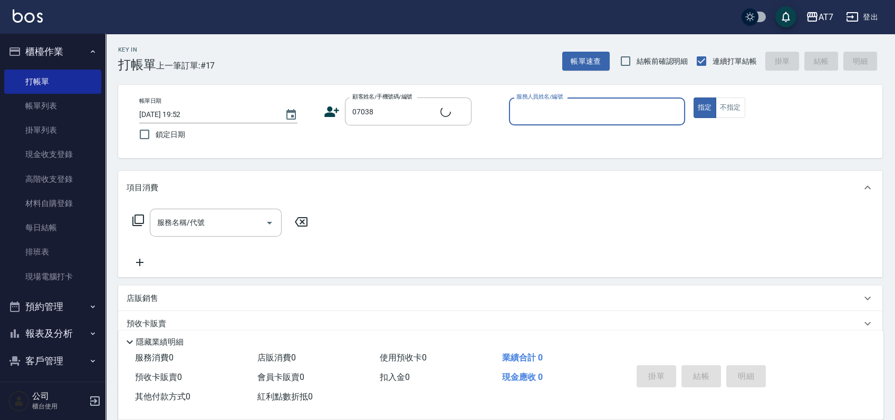
type input "8"
type input "公司/公司07038/07038"
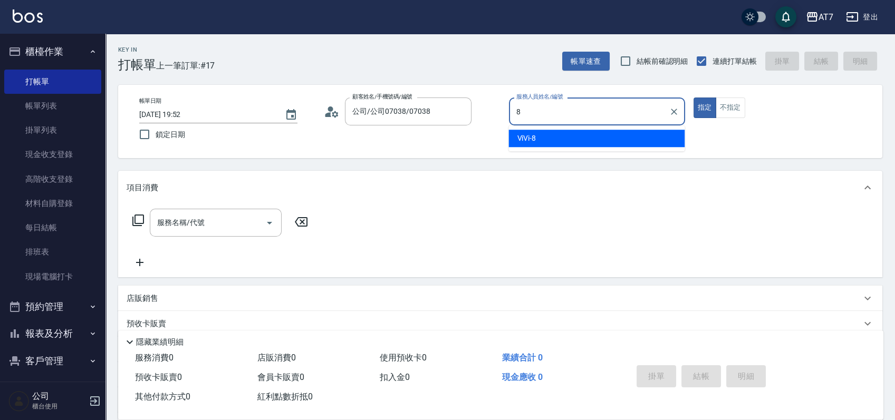
type input "ViVi-8"
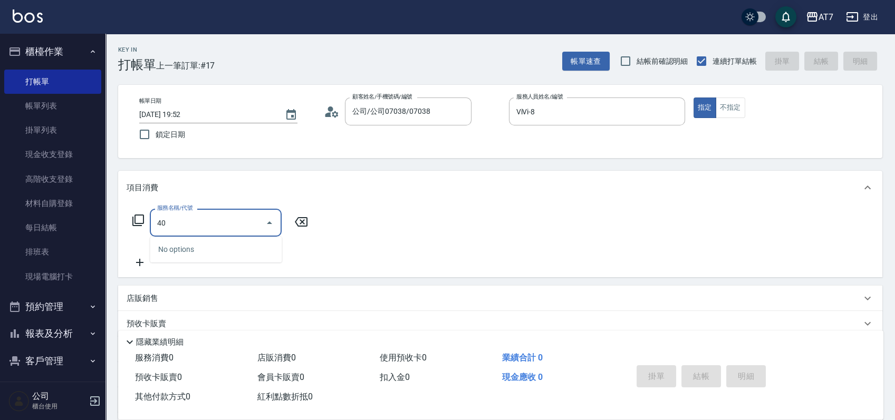
type input "400"
type input "150"
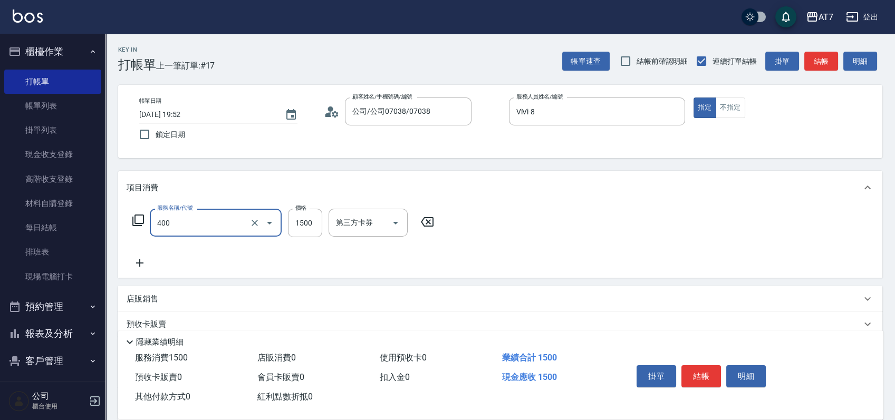
type input "染髮(400)"
type input "0"
type input "200"
type input "20"
type input "2000"
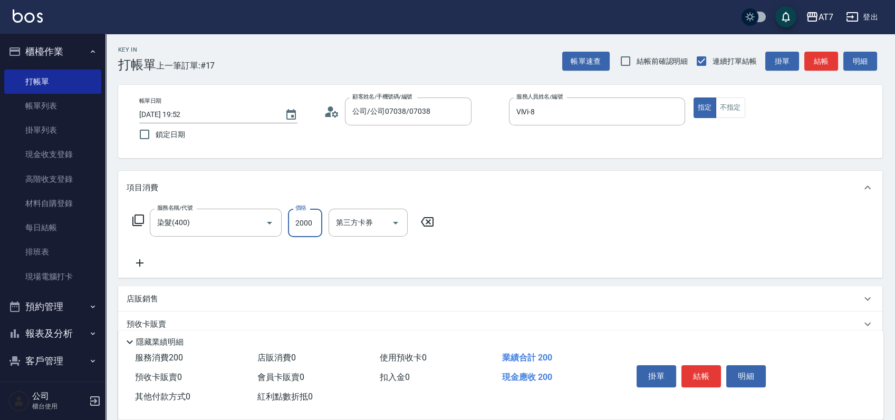
type input "200"
type input "2000"
click at [698, 374] on button "結帳" at bounding box center [701, 376] width 40 height 22
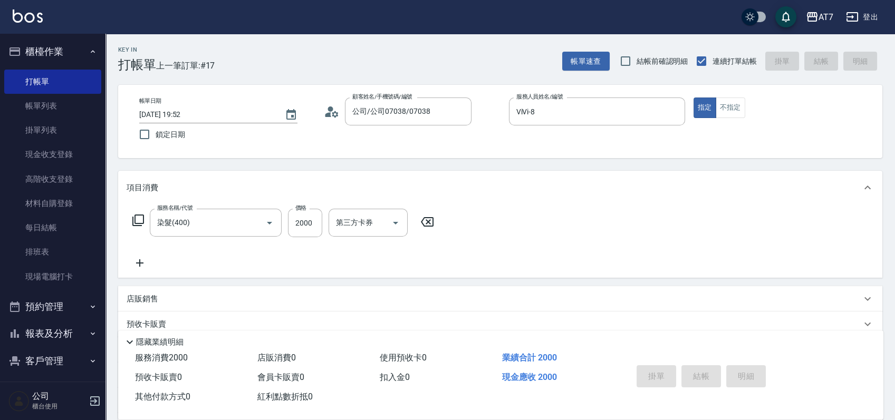
type input "2025/10/09 20:01"
type input "0"
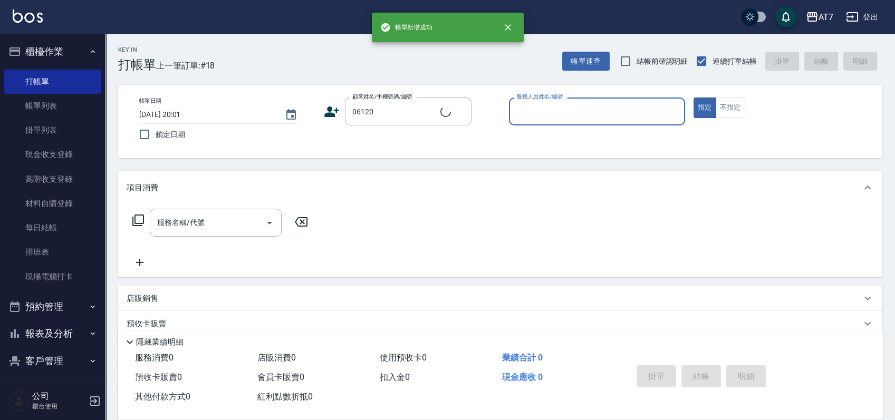
type input "公司單/06120-1/06120"
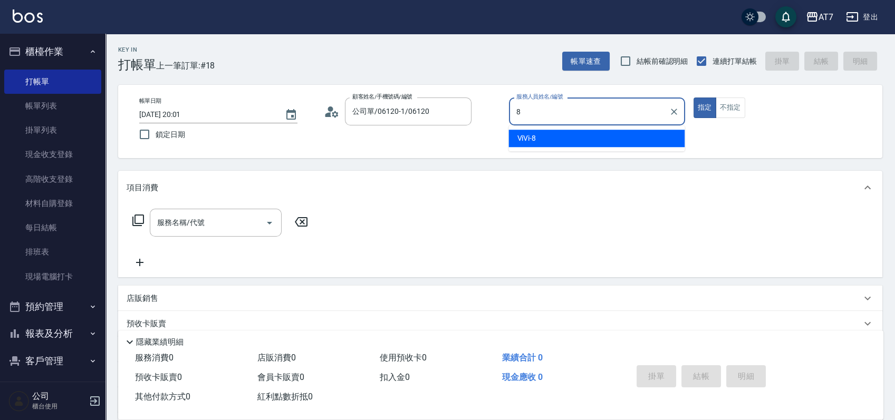
type input "ViVi-8"
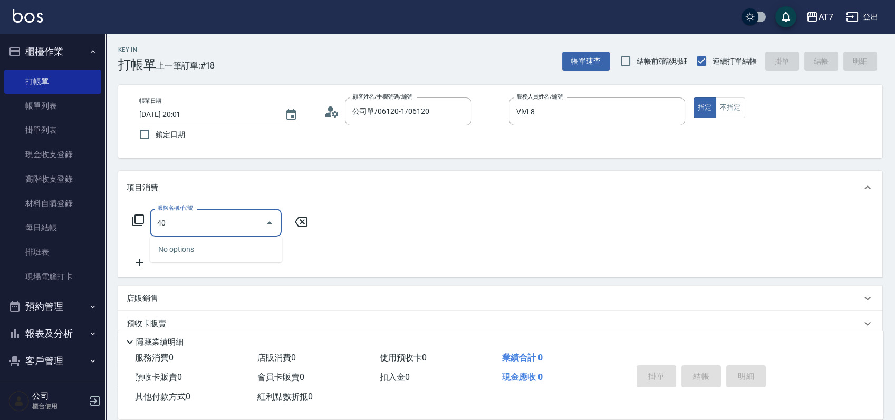
type input "400"
type input "150"
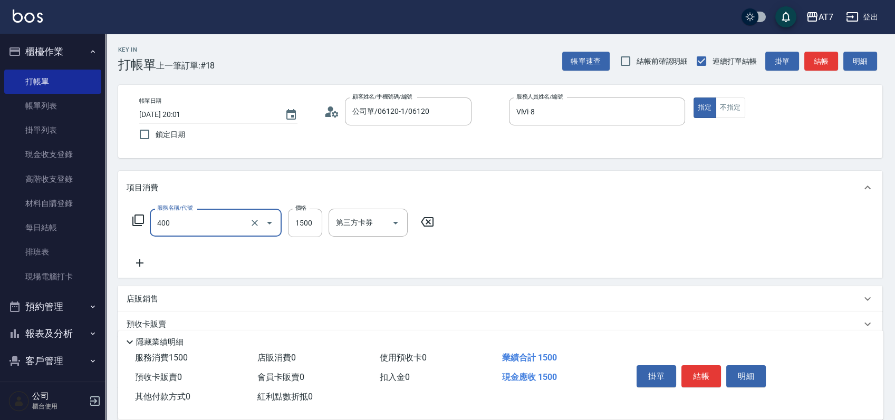
type input "染髮(400)"
type input "0"
type input "379"
type input "30"
type input "3799"
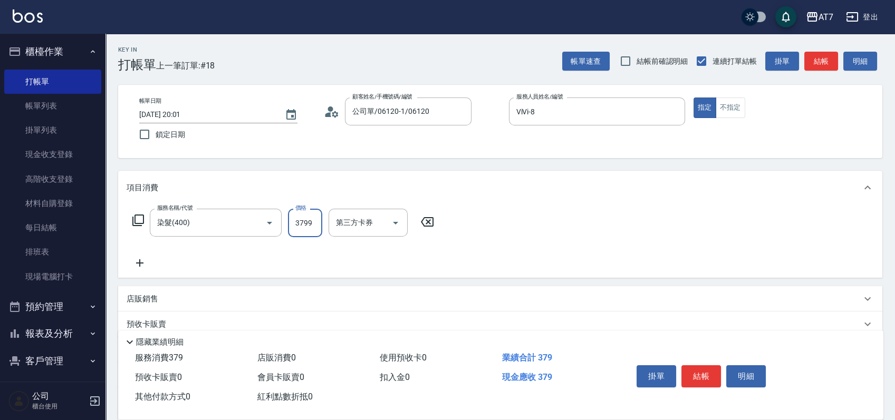
type input "370"
type input "3799"
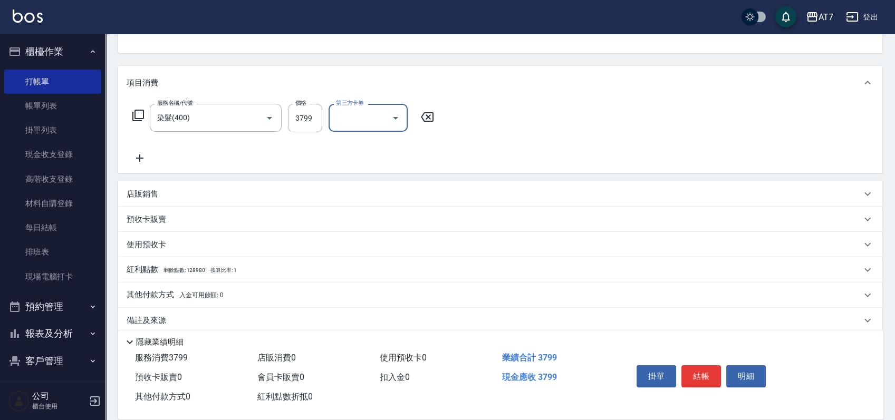
scroll to position [118, 0]
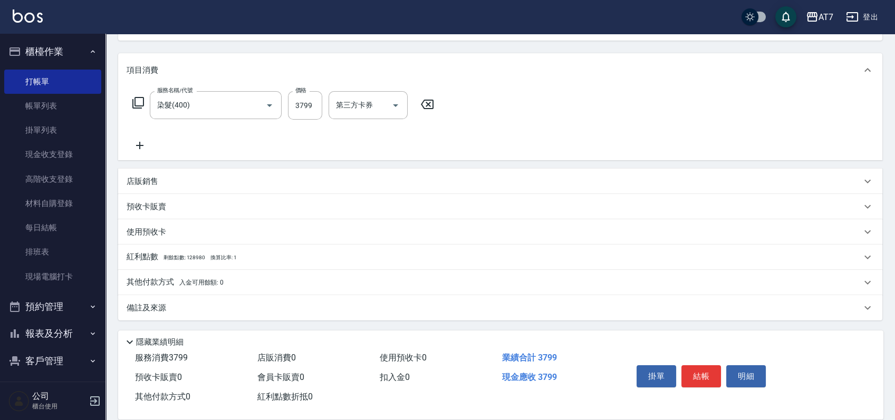
click at [244, 176] on div "店販銷售" at bounding box center [494, 181] width 734 height 11
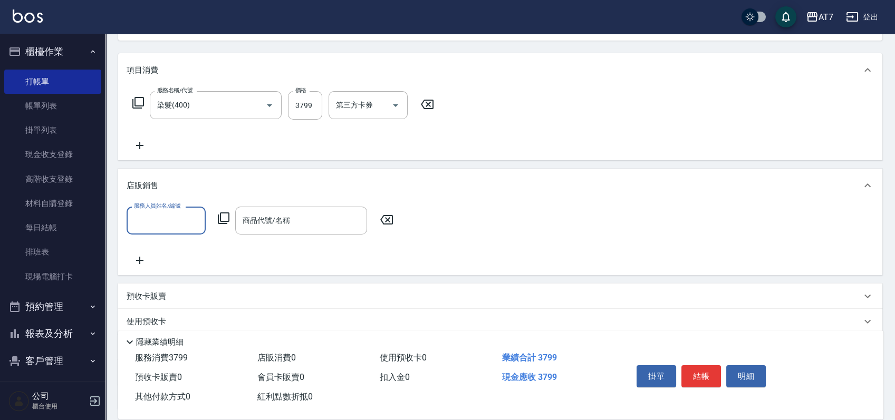
scroll to position [0, 0]
type input "ViVi-8"
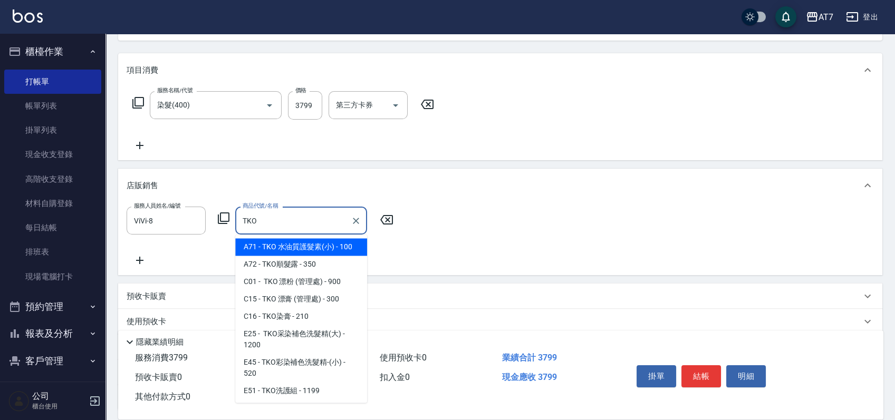
scroll to position [82, 0]
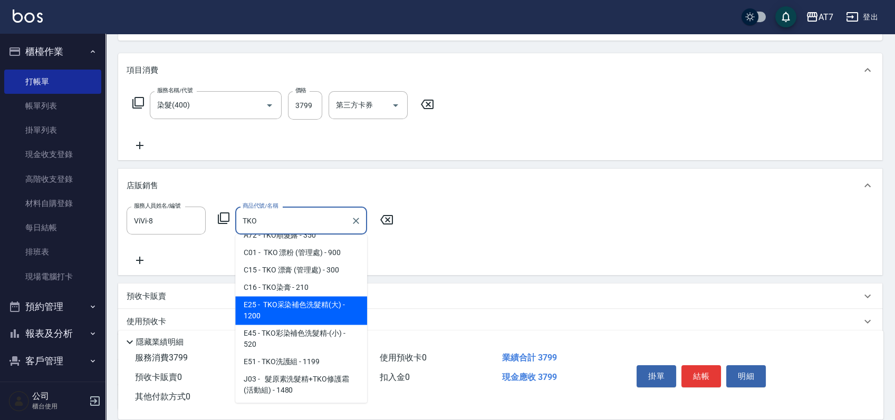
click at [324, 302] on span "E25 - TKO采染補色洗髮精(大) - 1200" at bounding box center [301, 310] width 132 height 28
type input "TKO采染補色洗髮精(大)"
type input "490"
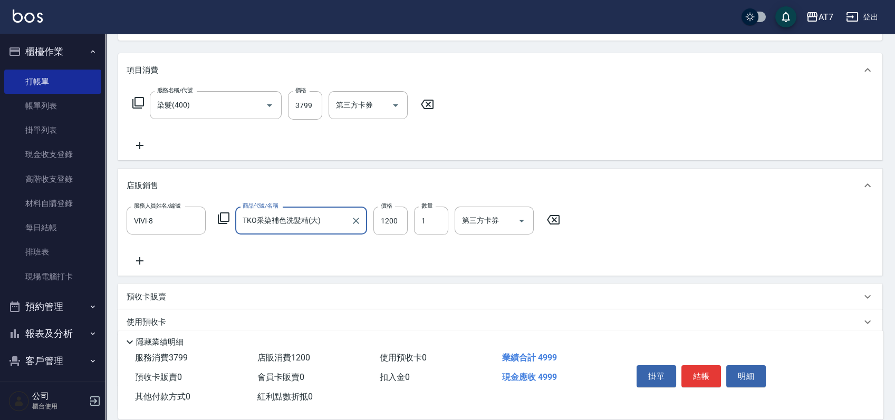
type input "TKO采染補色洗髮精(大)"
type input "1"
type input "380"
type input "108"
type input "390"
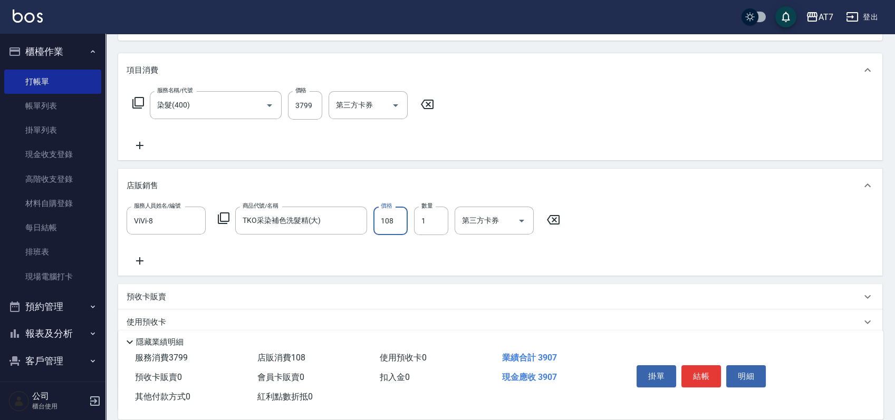
type input "1080"
type input "480"
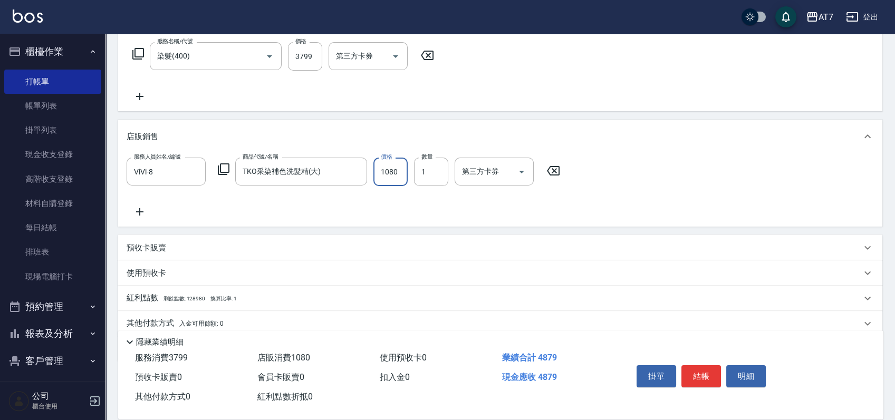
scroll to position [207, 0]
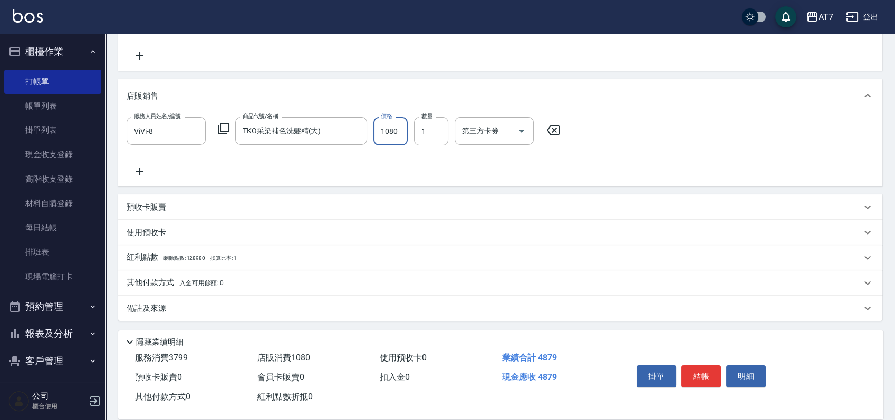
type input "1080"
click at [231, 282] on div "其他付款方式 入金可用餘額: 0" at bounding box center [494, 283] width 734 height 12
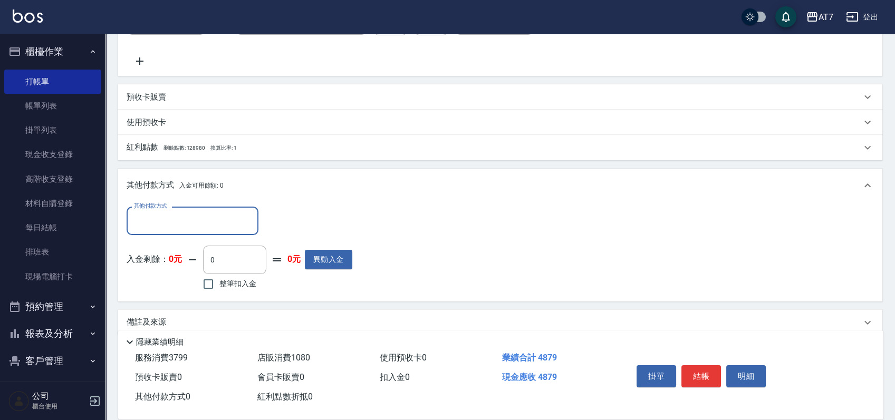
scroll to position [328, 0]
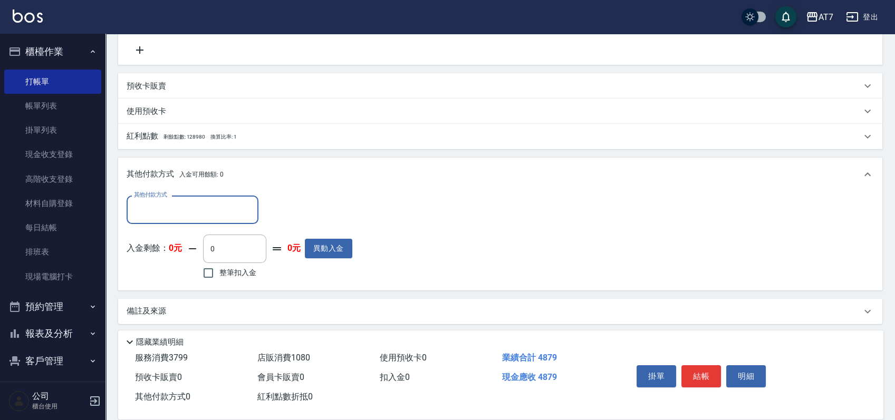
click at [188, 212] on input "其他付款方式" at bounding box center [192, 209] width 122 height 18
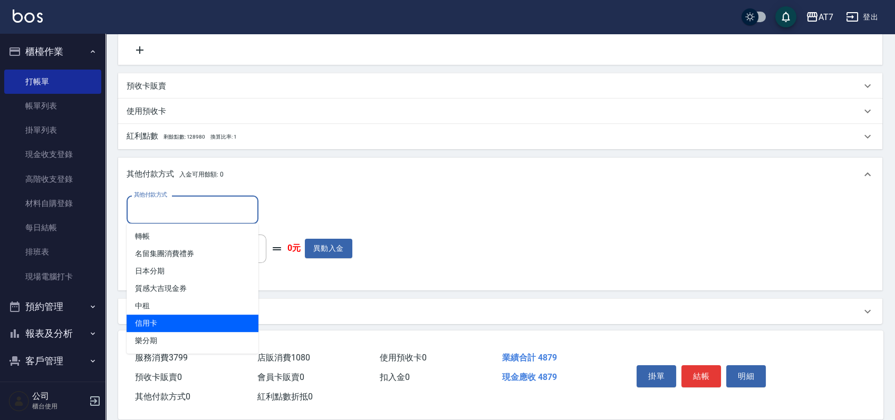
click at [165, 318] on span "信用卡" at bounding box center [193, 323] width 132 height 17
type input "信用卡"
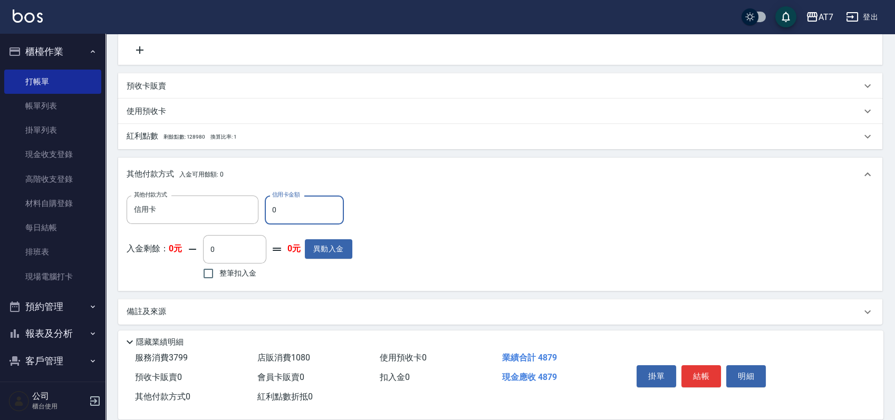
click at [270, 206] on input "0" at bounding box center [304, 210] width 79 height 28
type input "480"
type input "430"
type input "4870"
type input "0"
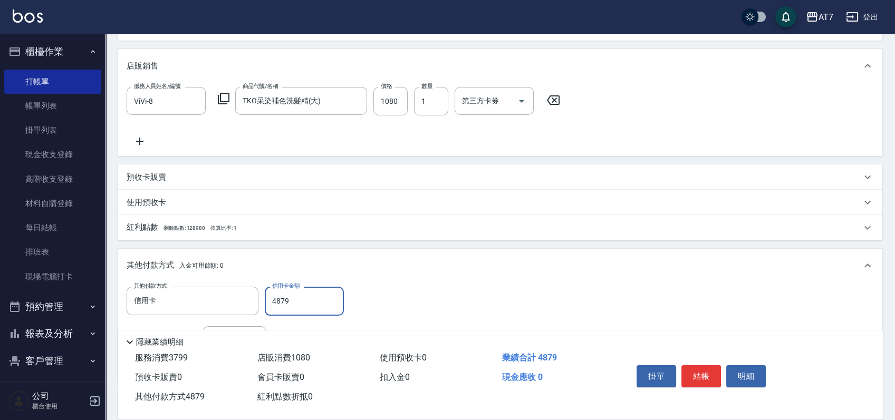
scroll to position [332, 0]
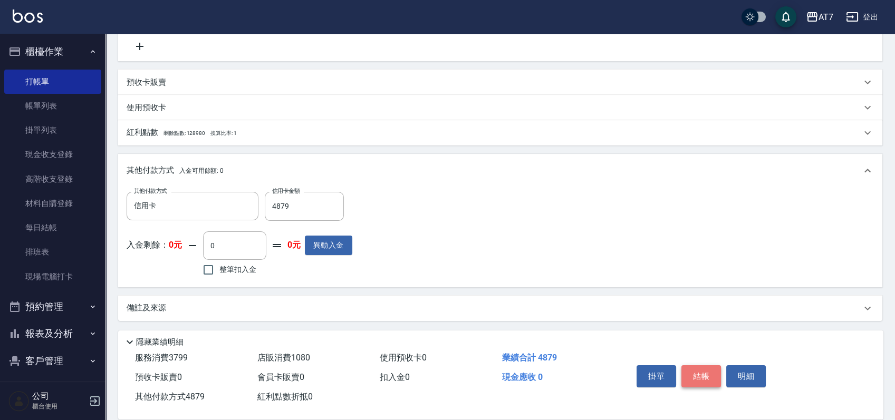
click at [702, 369] on button "結帳" at bounding box center [701, 376] width 40 height 22
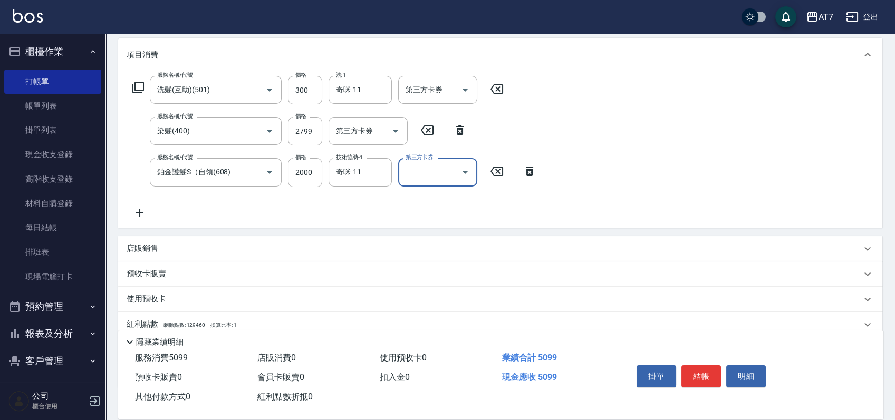
scroll to position [200, 0]
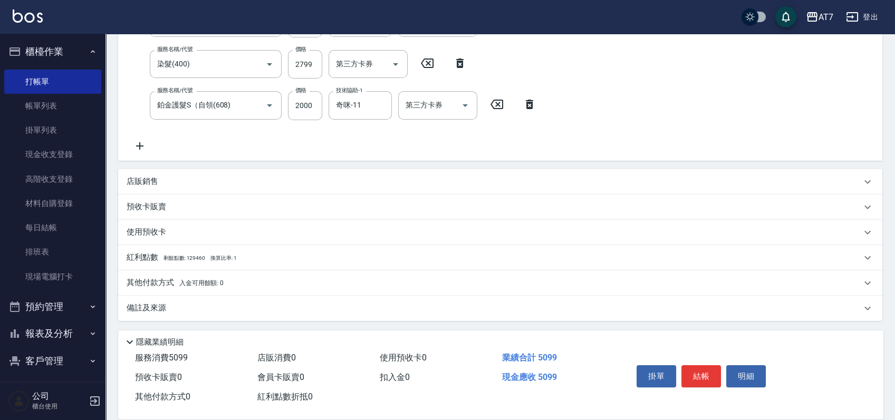
click at [232, 276] on div "其他付款方式 入金可用餘額: 0" at bounding box center [500, 282] width 764 height 25
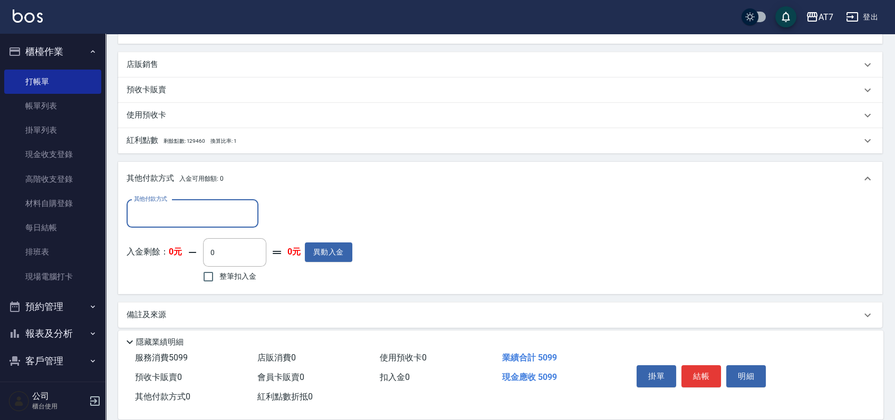
scroll to position [321, 0]
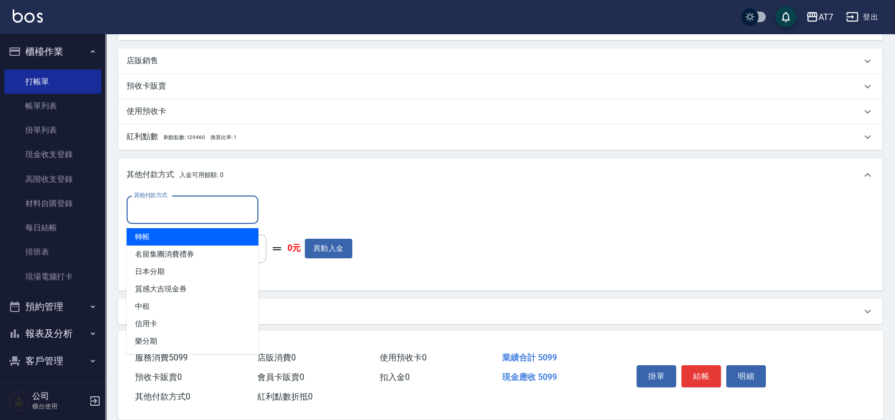
click at [181, 215] on input "其他付款方式" at bounding box center [192, 210] width 122 height 18
click at [165, 236] on span "轉帳" at bounding box center [193, 236] width 132 height 17
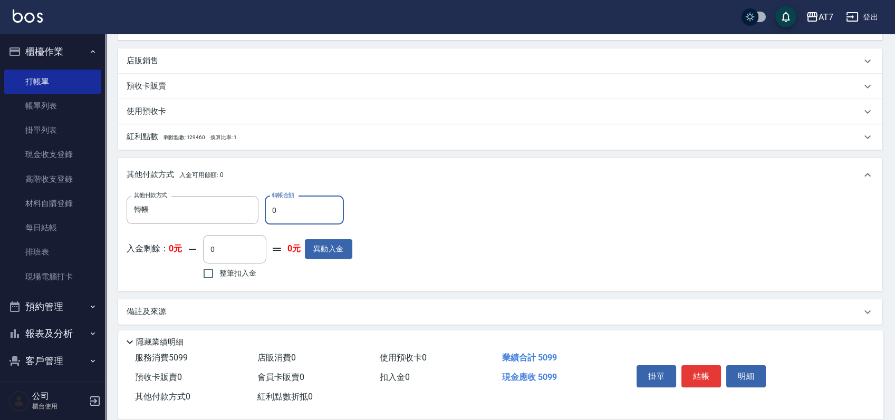
click at [269, 205] on input "0" at bounding box center [304, 210] width 79 height 28
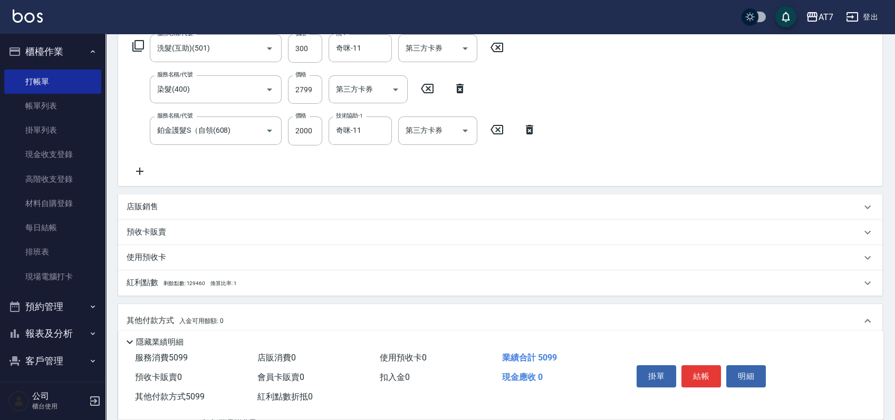
scroll to position [0, 0]
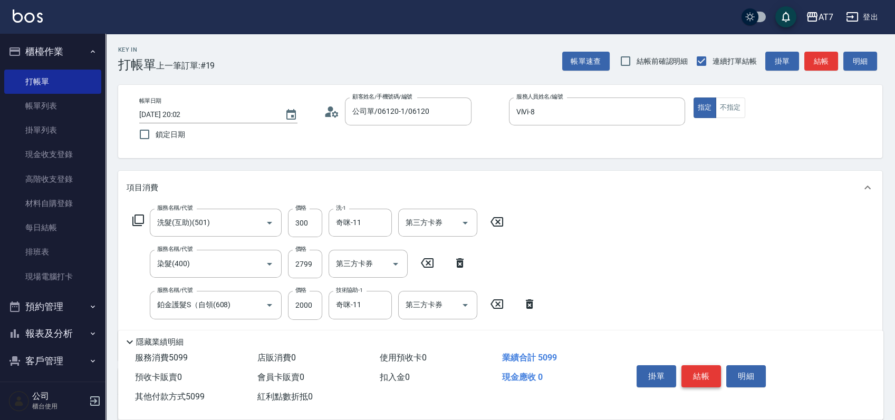
click at [697, 370] on button "結帳" at bounding box center [701, 376] width 40 height 22
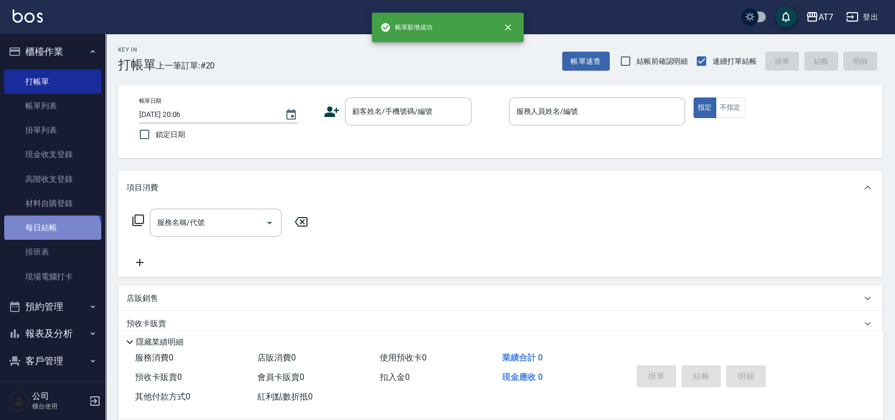
click at [51, 239] on link "每日結帳" at bounding box center [52, 228] width 97 height 24
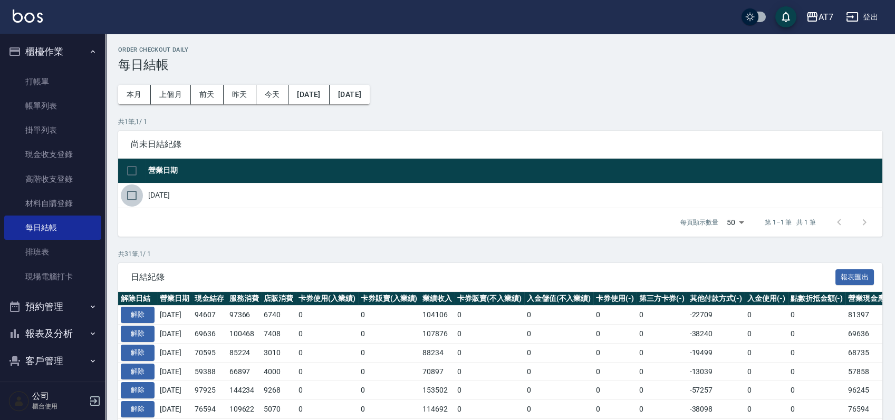
click at [128, 196] on input "checkbox" at bounding box center [132, 196] width 22 height 22
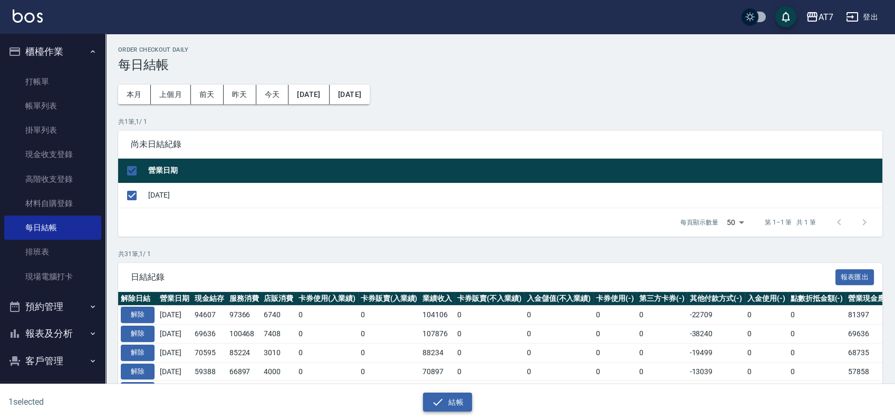
click at [452, 404] on button "結帳" at bounding box center [447, 403] width 49 height 20
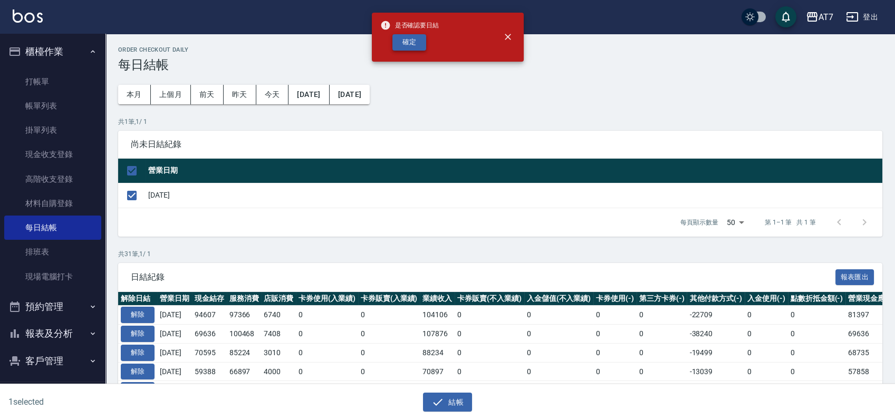
click at [422, 43] on button "確定" at bounding box center [409, 42] width 34 height 16
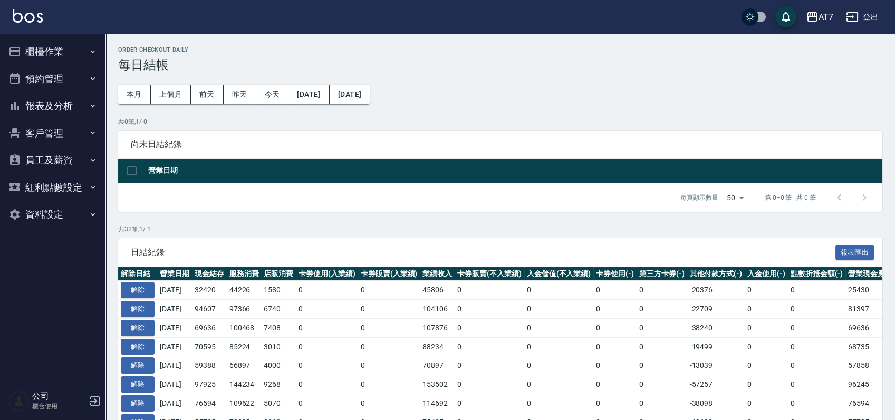
click at [55, 99] on button "報表及分析" at bounding box center [52, 105] width 97 height 27
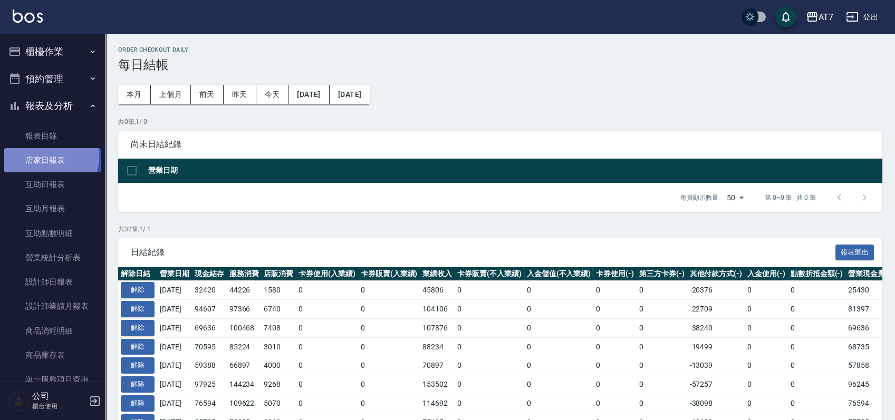
click at [49, 158] on link "店家日報表" at bounding box center [52, 160] width 97 height 24
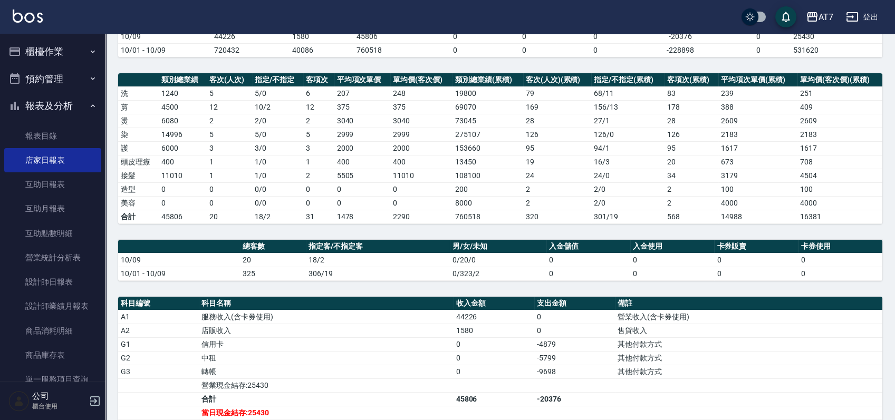
scroll to position [211, 0]
